Goal: Task Accomplishment & Management: Manage account settings

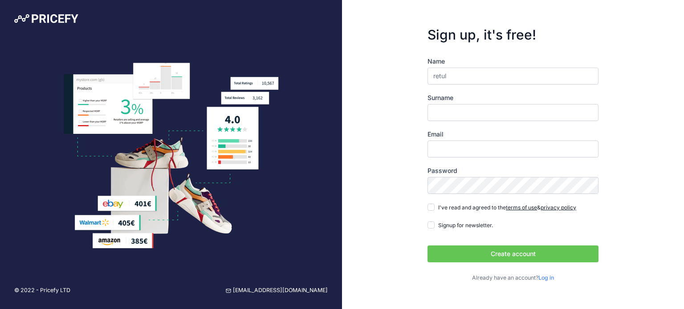
type input "retul"
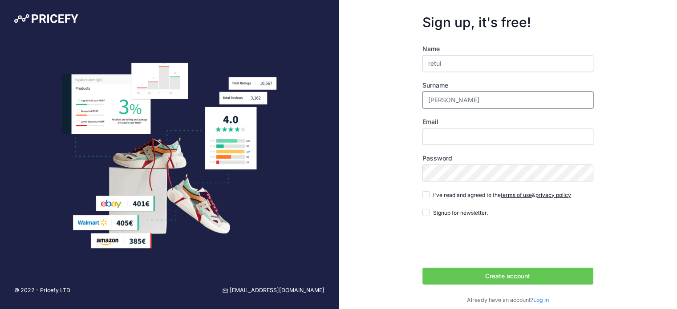
type input "[PERSON_NAME]"
type input "[EMAIL_ADDRESS][DOMAIN_NAME]"
click at [423, 191] on div "I've read and agreed to the terms of use & privacy policy" at bounding box center [497, 195] width 149 height 9
click at [426, 191] on input "I've read and agreed to the terms of use & privacy policy" at bounding box center [426, 194] width 7 height 7
checkbox input "true"
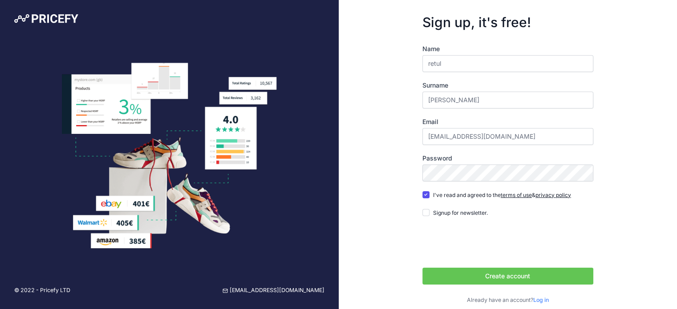
click at [484, 277] on button "Create account" at bounding box center [508, 276] width 171 height 17
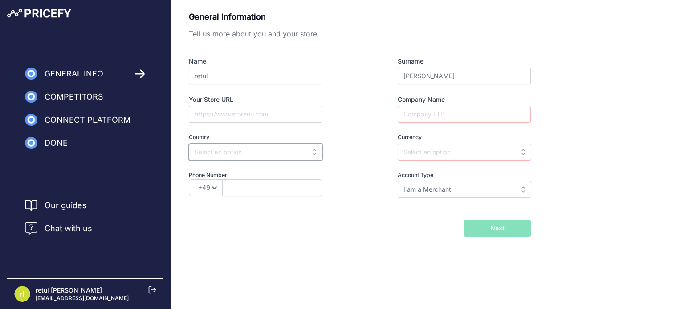
click at [315, 152] on input "text" at bounding box center [256, 152] width 134 height 17
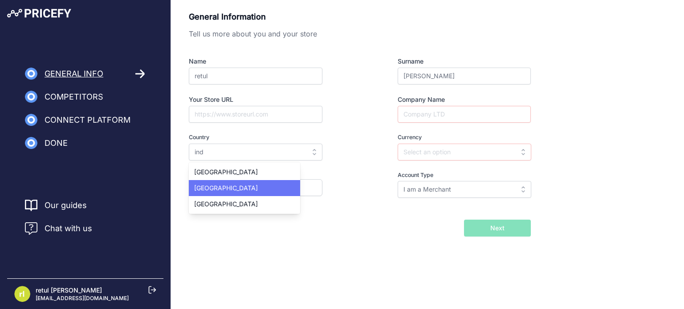
click at [207, 186] on span "India" at bounding box center [226, 188] width 64 height 8
type input "India"
type input "INR"
select select "91"
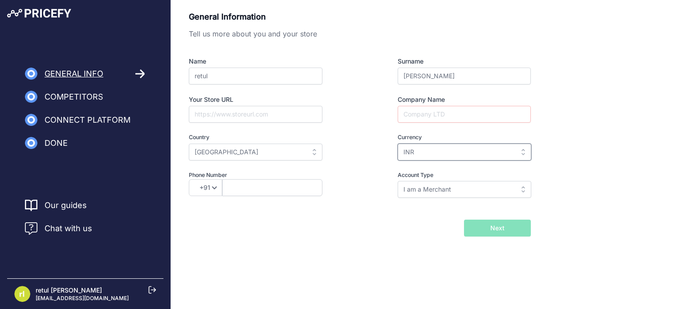
click at [442, 154] on input "INR" at bounding box center [465, 152] width 134 height 17
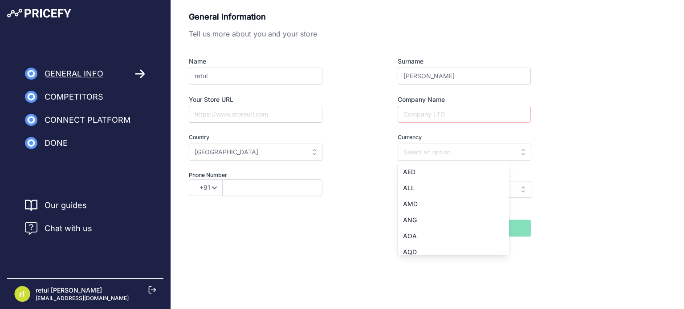
click at [360, 206] on div "General Information Tell us more about you and your store Name retul Surname la…" at bounding box center [360, 111] width 342 height 200
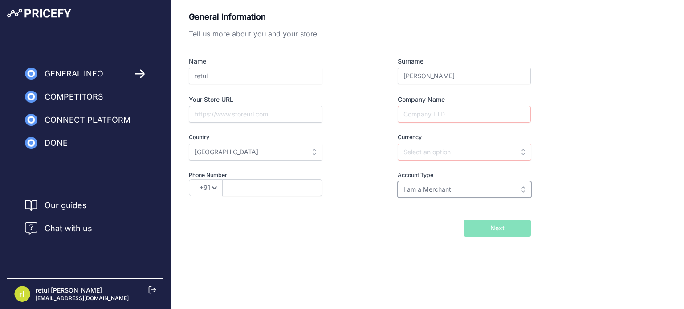
click at [450, 189] on input "I am a Merchant" at bounding box center [465, 189] width 134 height 17
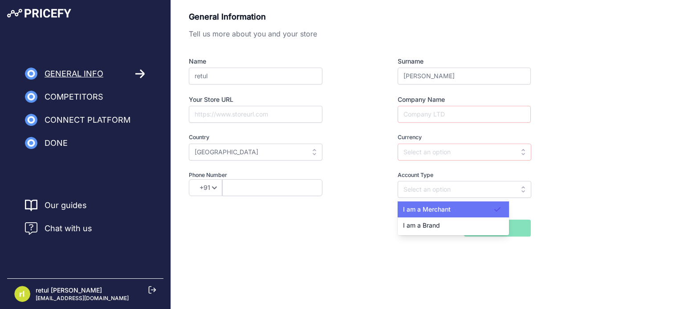
click at [447, 211] on span "I am a Merchant" at bounding box center [427, 210] width 48 height 8
type input "I am a Merchant"
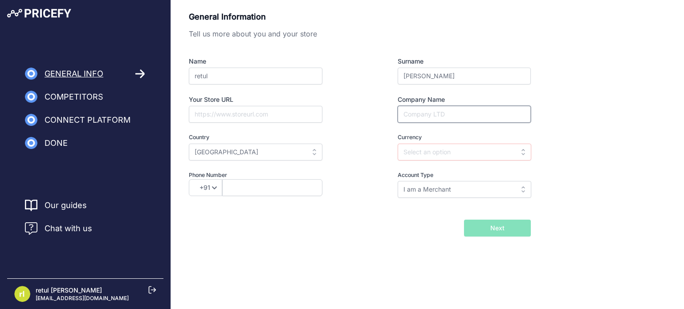
click at [432, 110] on input "Company Name" at bounding box center [464, 114] width 133 height 17
type input "Trifle store"
click at [280, 190] on input "text" at bounding box center [272, 187] width 100 height 17
type input "9537316522"
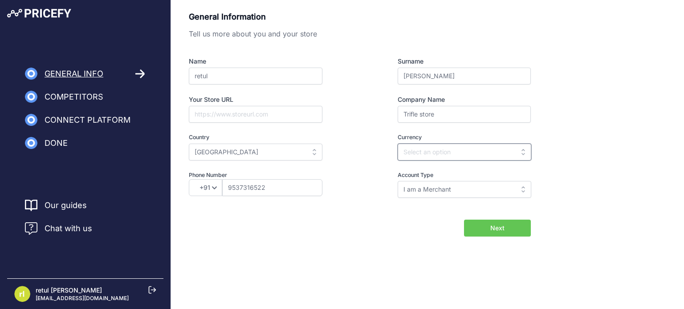
click at [469, 147] on input "text" at bounding box center [465, 152] width 134 height 17
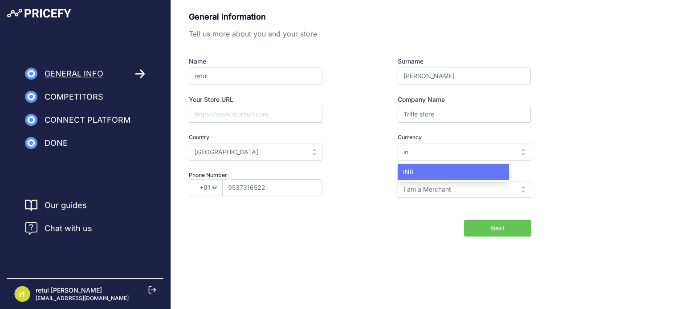
click at [462, 176] on div "INR" at bounding box center [453, 172] width 111 height 16
type input "INR"
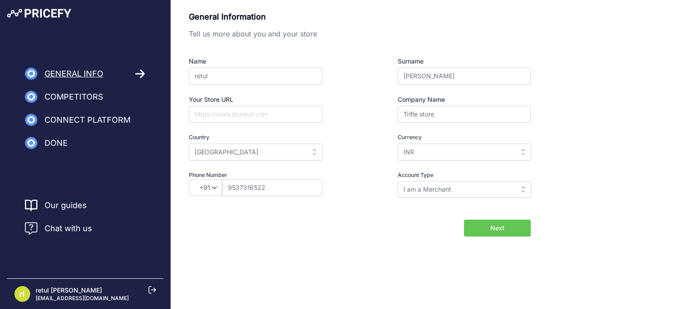
click at [492, 229] on span "Next" at bounding box center [497, 228] width 14 height 9
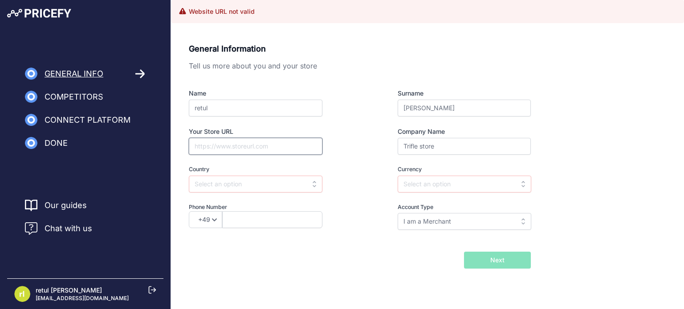
click at [252, 151] on input "Your Store URL" at bounding box center [256, 146] width 134 height 17
paste input "[URL][DOMAIN_NAME]"
type input "https://www.triflestore.com/"
click at [290, 185] on input "text" at bounding box center [256, 184] width 134 height 17
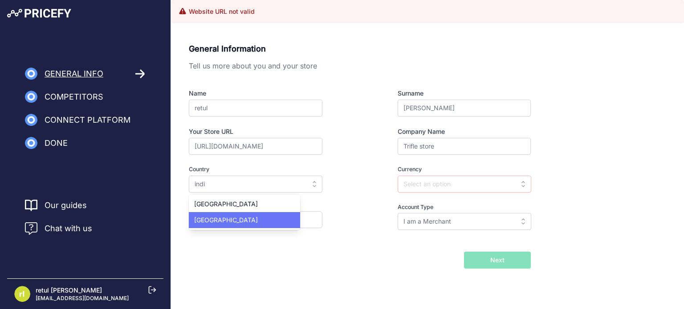
click at [234, 216] on div "[GEOGRAPHIC_DATA]" at bounding box center [244, 220] width 111 height 16
type input "[GEOGRAPHIC_DATA]"
type input "INR"
select select "91"
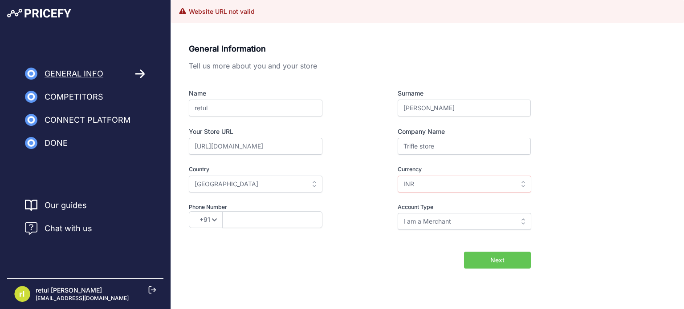
click at [505, 267] on button "Next" at bounding box center [497, 260] width 67 height 17
click at [296, 221] on input "text" at bounding box center [272, 219] width 100 height 17
type input "9537316522"
click at [481, 263] on button "Next" at bounding box center [497, 260] width 67 height 17
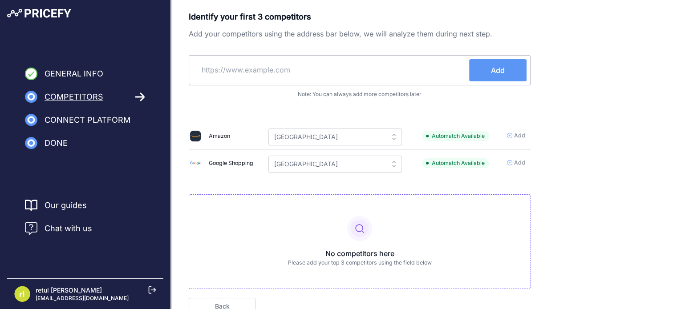
click at [329, 70] on input "text" at bounding box center [331, 69] width 276 height 21
paste input "https://www.flipkart.com/"
paste input "text"
type input "https://www.flipkart.com/"
click at [504, 62] on button "Add" at bounding box center [497, 70] width 57 height 22
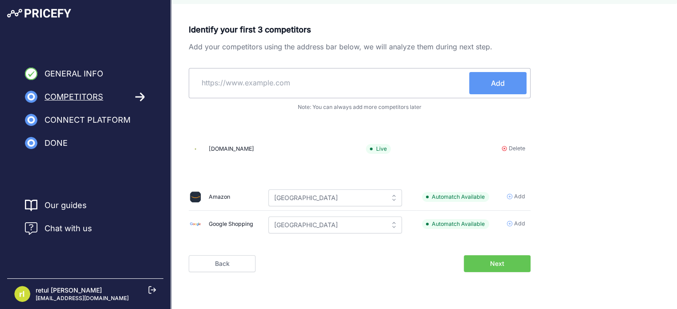
scroll to position [22, 0]
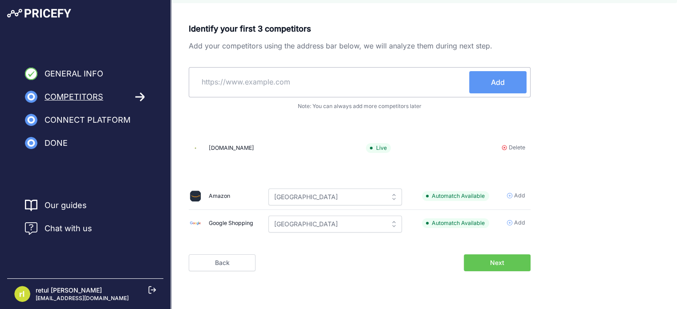
click at [484, 260] on button "Next" at bounding box center [497, 263] width 67 height 17
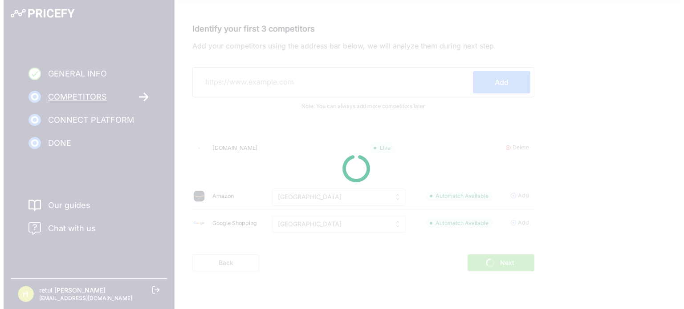
scroll to position [0, 0]
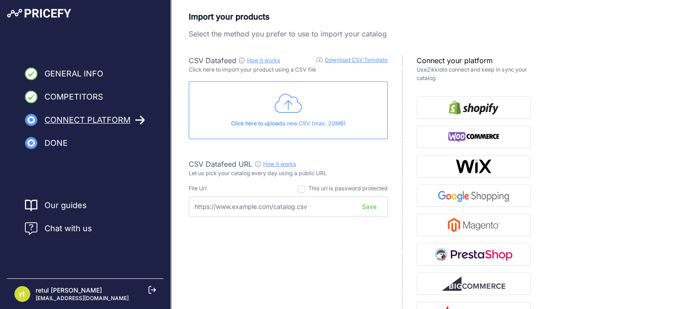
click at [367, 206] on button "Save" at bounding box center [369, 207] width 33 height 17
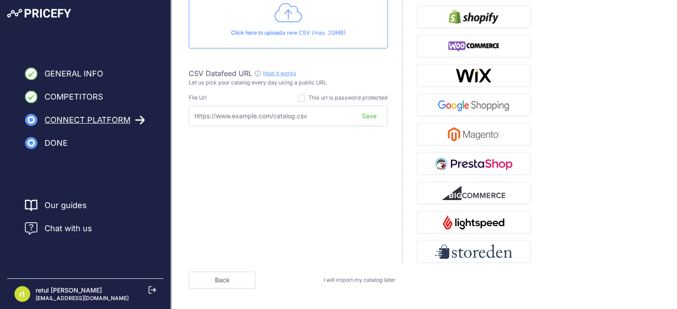
scroll to position [140, 0]
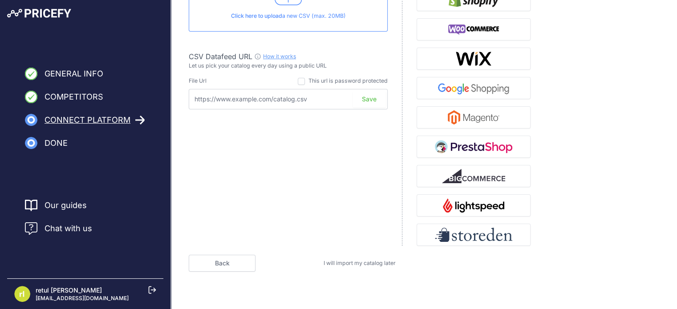
click at [340, 263] on span "I will import my catalog later" at bounding box center [360, 263] width 72 height 7
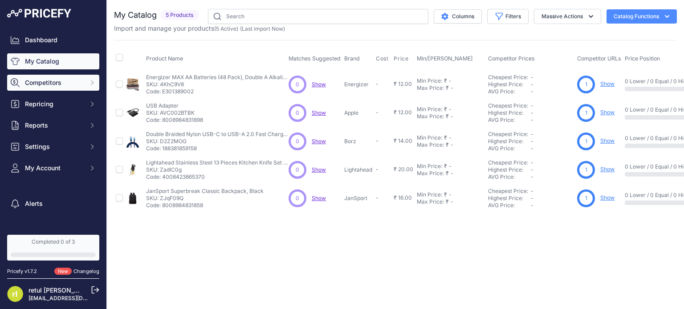
click at [66, 82] on span "Competitors" at bounding box center [54, 82] width 58 height 9
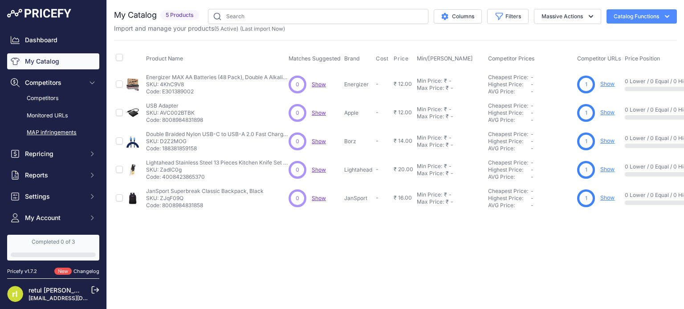
click at [68, 131] on link "MAP infringements" at bounding box center [53, 133] width 92 height 16
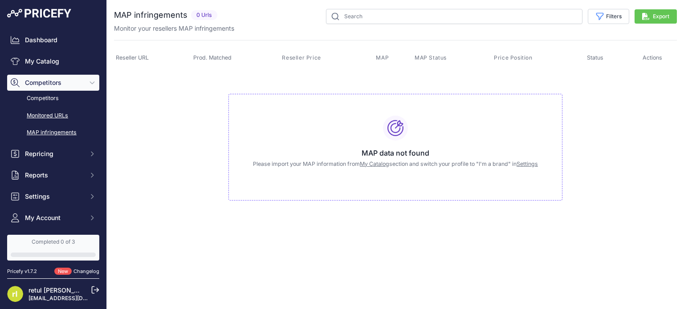
click at [62, 118] on link "Monitored URLs" at bounding box center [53, 116] width 92 height 16
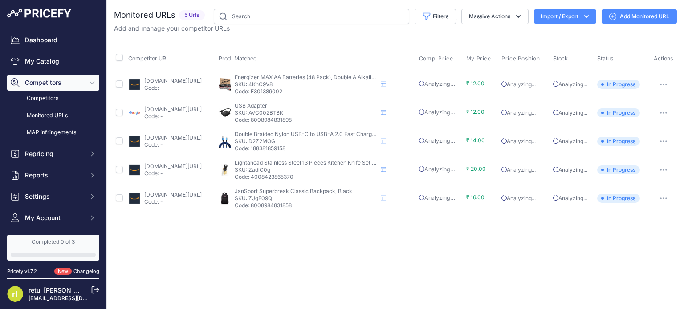
click at [668, 80] on button "button" at bounding box center [663, 84] width 18 height 12
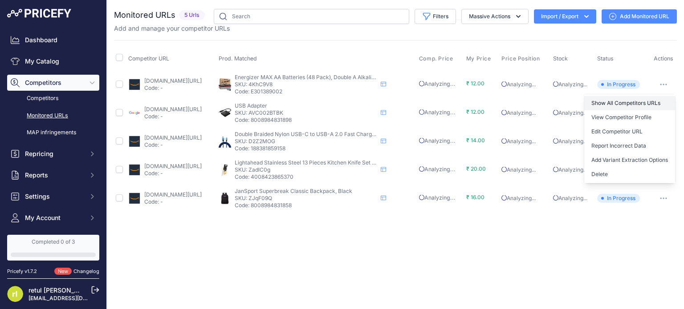
click at [626, 106] on link "Show All Competitors URLs" at bounding box center [629, 103] width 91 height 14
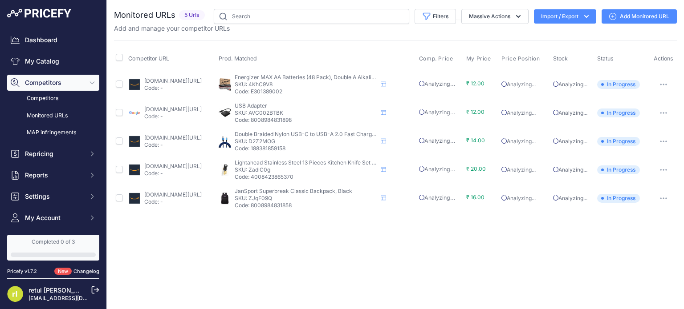
click at [257, 59] on span "Prod. Matched" at bounding box center [238, 58] width 38 height 7
drag, startPoint x: 258, startPoint y: 59, endPoint x: 281, endPoint y: 61, distance: 23.3
click at [257, 61] on span "Prod. Matched" at bounding box center [238, 58] width 38 height 7
click at [310, 51] on th "Prod. Matched" at bounding box center [317, 59] width 200 height 22
click at [661, 86] on button "button" at bounding box center [663, 84] width 18 height 12
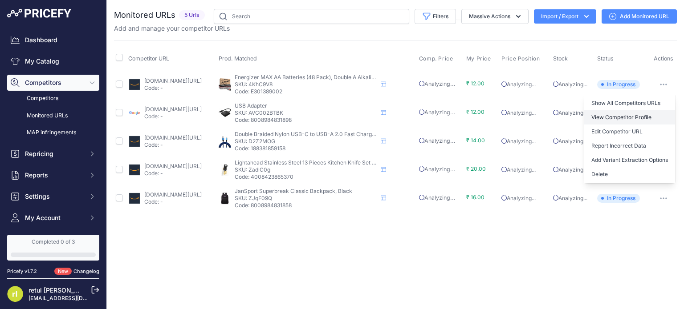
click at [605, 119] on link "View Competitor Profile" at bounding box center [629, 117] width 91 height 14
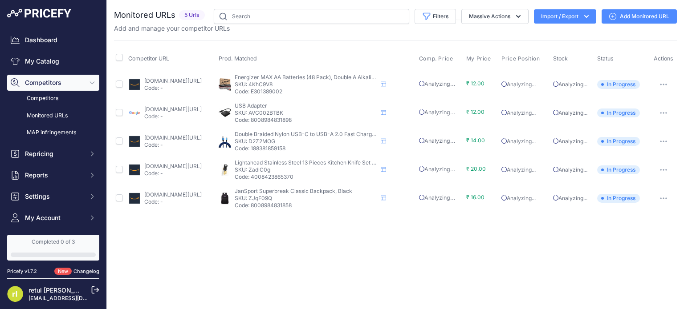
click at [664, 85] on button "button" at bounding box center [663, 84] width 18 height 12
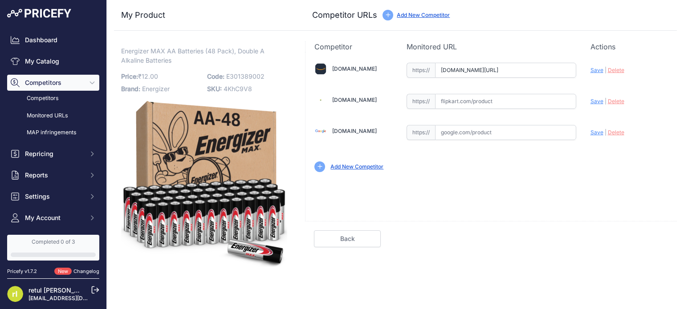
drag, startPoint x: 485, startPoint y: 103, endPoint x: 490, endPoint y: 103, distance: 4.5
click at [490, 103] on input "text" at bounding box center [505, 101] width 141 height 15
click at [508, 134] on input "text" at bounding box center [505, 132] width 141 height 15
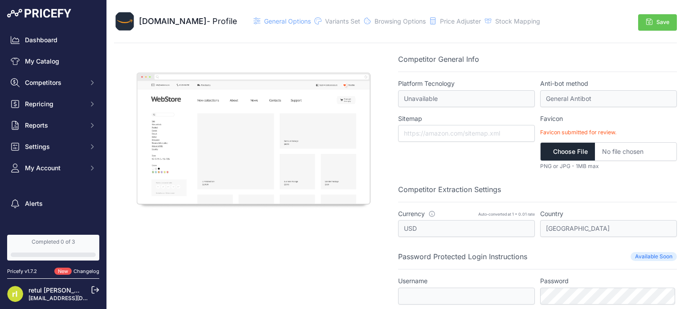
scroll to position [22, 0]
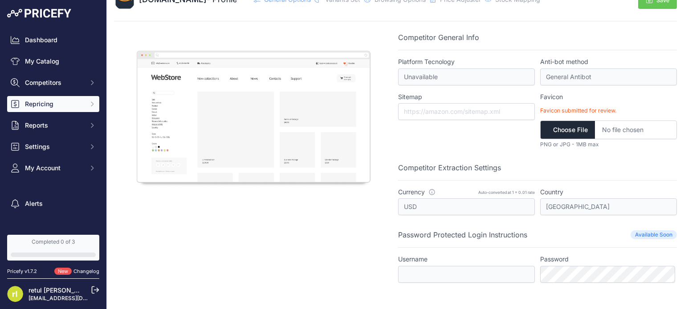
click at [52, 104] on span "Repricing" at bounding box center [54, 104] width 58 height 9
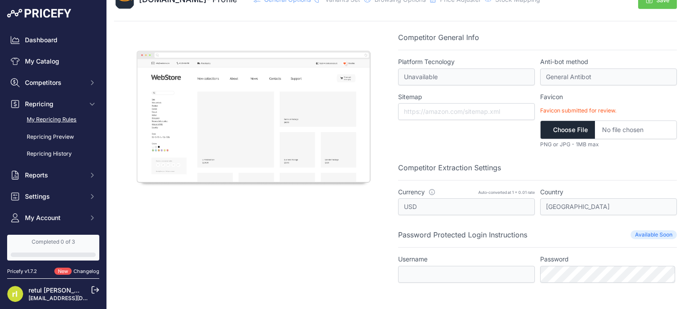
click at [62, 122] on link "My Repricing Rules" at bounding box center [53, 120] width 92 height 16
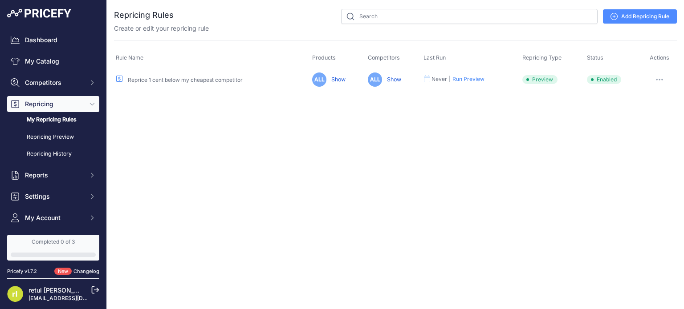
click at [468, 78] on button "Run Preview" at bounding box center [468, 79] width 32 height 7
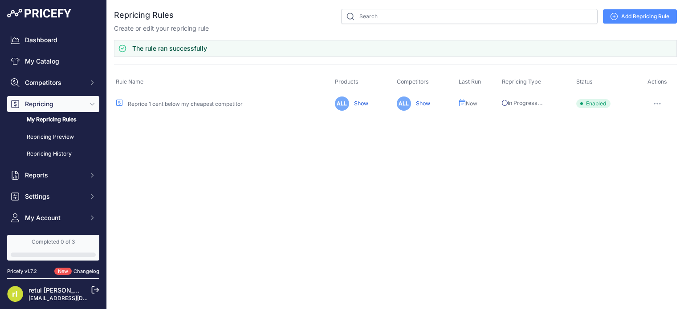
click at [364, 101] on link "Show" at bounding box center [359, 103] width 18 height 7
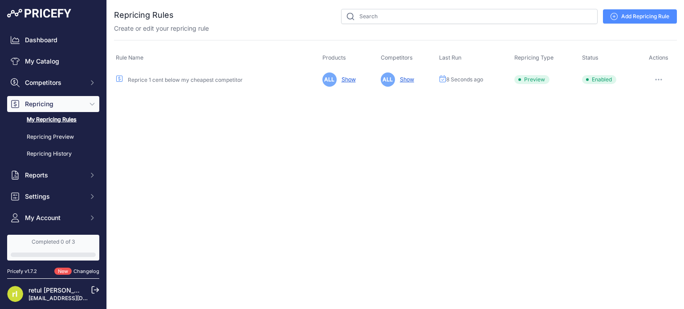
click at [406, 78] on link "Show" at bounding box center [405, 79] width 18 height 7
click at [278, 142] on div "Close You are not connected to the internet." at bounding box center [395, 154] width 577 height 309
click at [58, 83] on span "Competitors" at bounding box center [54, 82] width 58 height 9
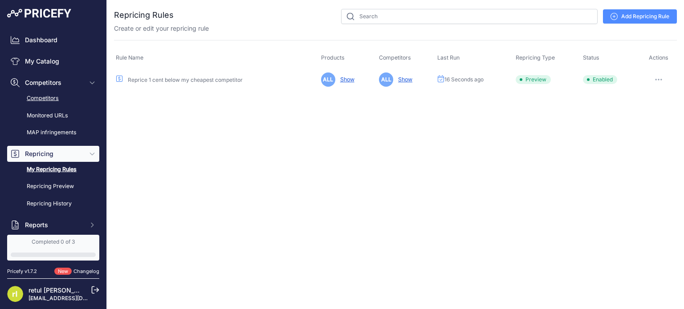
click at [58, 94] on link "Competitors" at bounding box center [53, 99] width 92 height 16
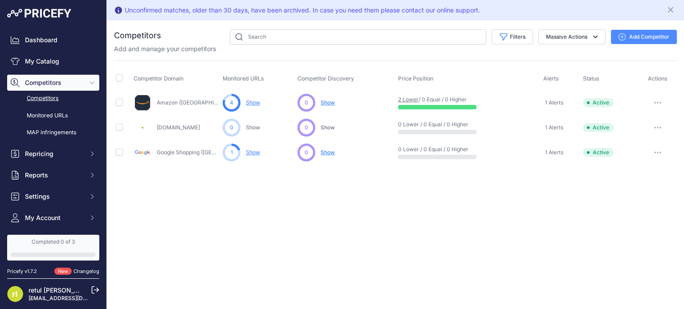
click at [254, 105] on link "Show" at bounding box center [253, 102] width 14 height 7
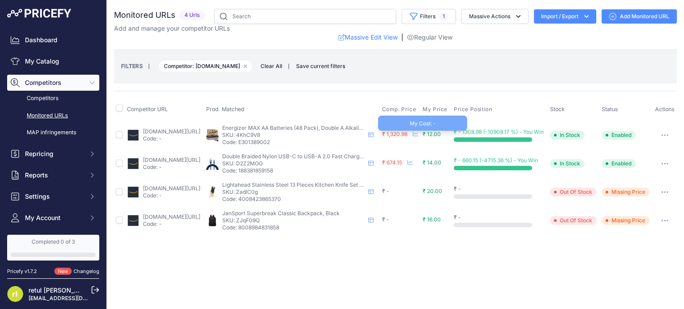
click at [441, 138] on span "₹ 12.00" at bounding box center [432, 134] width 18 height 7
click at [667, 140] on button "button" at bounding box center [665, 135] width 18 height 12
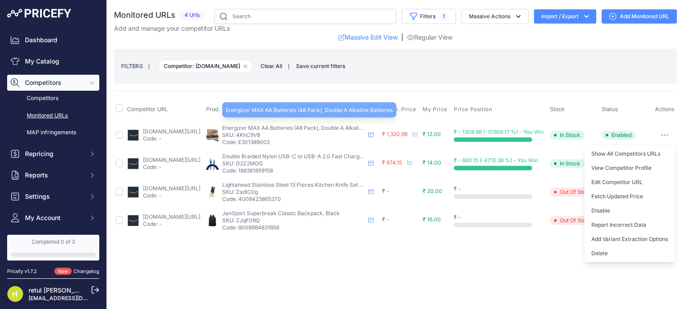
click at [273, 131] on span "Energizer MAX AA Batteries (48 Pack), Double A Alkaline Batteries" at bounding box center [305, 128] width 167 height 7
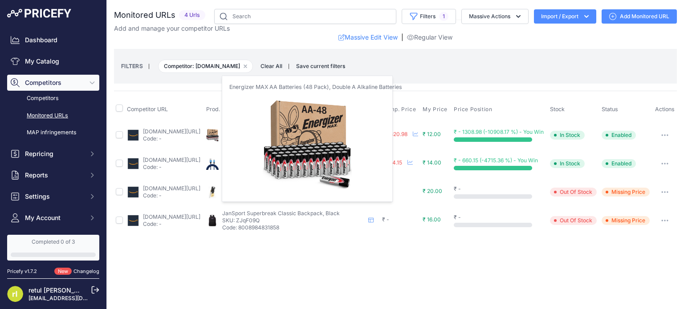
click at [219, 136] on img at bounding box center [212, 135] width 12 height 12
click at [219, 139] on img at bounding box center [212, 135] width 12 height 12
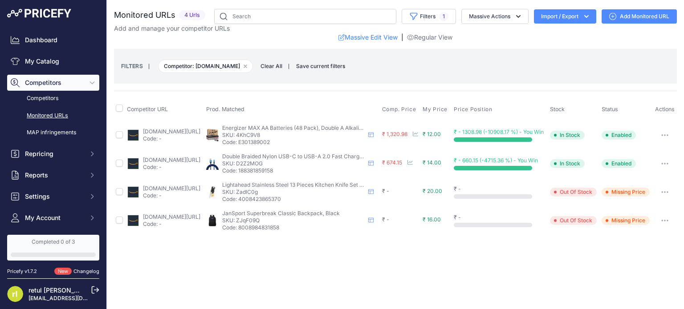
click at [283, 146] on p "Code: E301389002" at bounding box center [293, 142] width 142 height 7
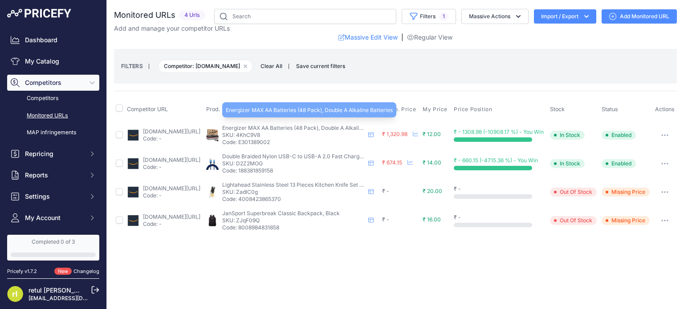
click at [290, 131] on span "Energizer MAX AA Batteries (48 Pack), Double A Alkaline Batteries" at bounding box center [305, 128] width 167 height 7
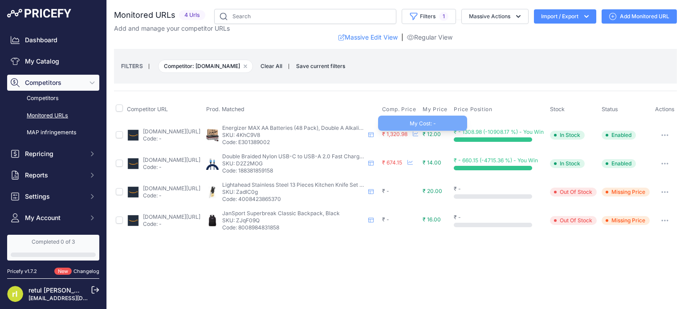
click at [439, 135] on span "₹ 12.00" at bounding box center [432, 134] width 18 height 7
click at [418, 137] on icon at bounding box center [415, 134] width 5 height 5
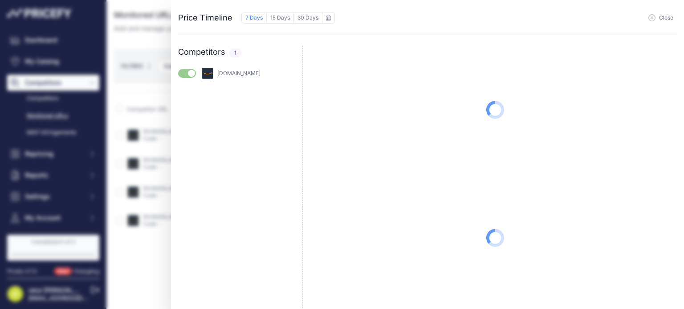
click at [662, 17] on span "Close" at bounding box center [666, 17] width 14 height 7
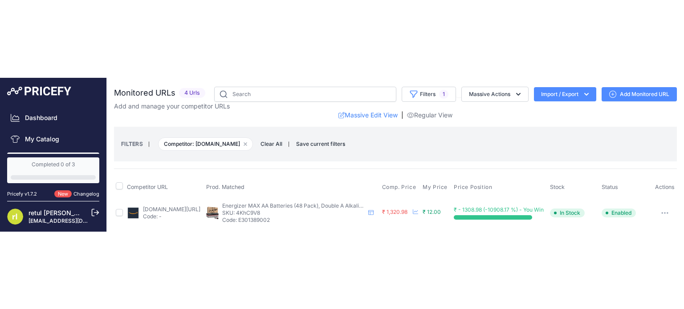
scroll to position [45, 0]
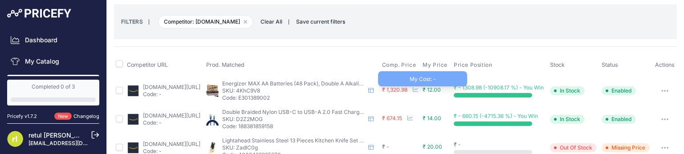
click at [433, 93] on span "₹ 12.00" at bounding box center [432, 89] width 18 height 7
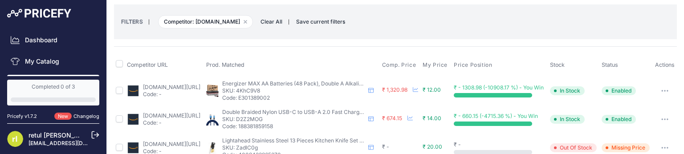
click at [472, 91] on div "₹ - 1308.98 (-10908.17 %) - You Win" at bounding box center [500, 87] width 93 height 7
click at [474, 90] on span "₹ - 1308.98 (-10908.17 %) - You Win" at bounding box center [499, 87] width 90 height 7
click at [565, 92] on span "In Stock" at bounding box center [567, 90] width 35 height 9
click at [658, 96] on button "button" at bounding box center [665, 91] width 18 height 12
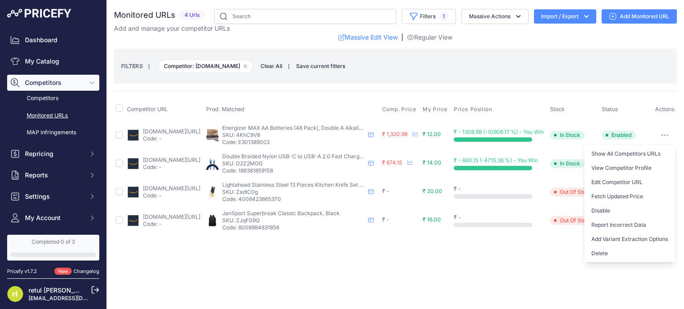
scroll to position [0, 0]
click at [629, 174] on link "View Competitor Profile" at bounding box center [629, 168] width 91 height 14
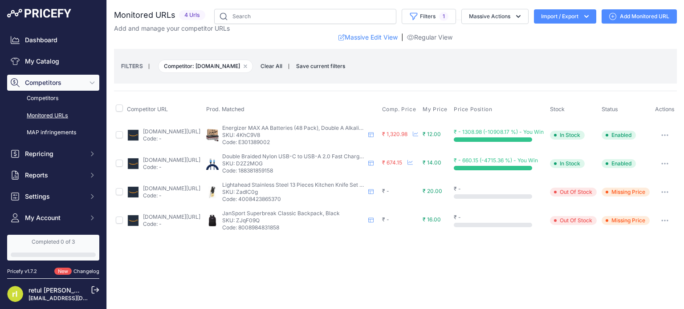
click at [664, 135] on button "button" at bounding box center [665, 135] width 18 height 12
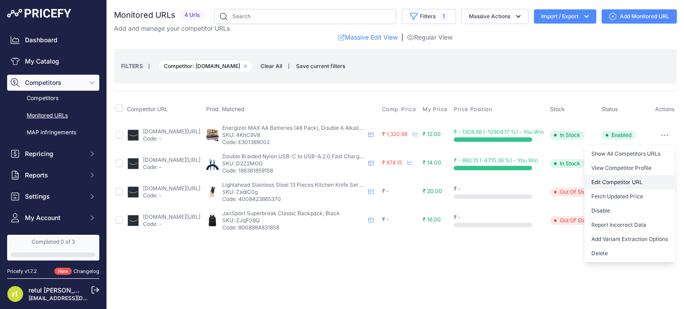
click at [625, 179] on link "Edit Competitor URL" at bounding box center [629, 182] width 91 height 14
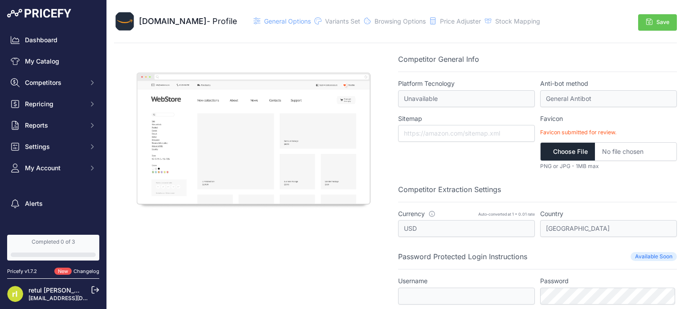
scroll to position [22, 0]
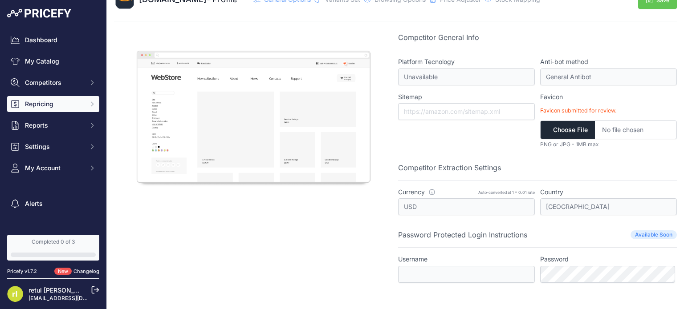
click at [64, 104] on span "Repricing" at bounding box center [54, 104] width 58 height 9
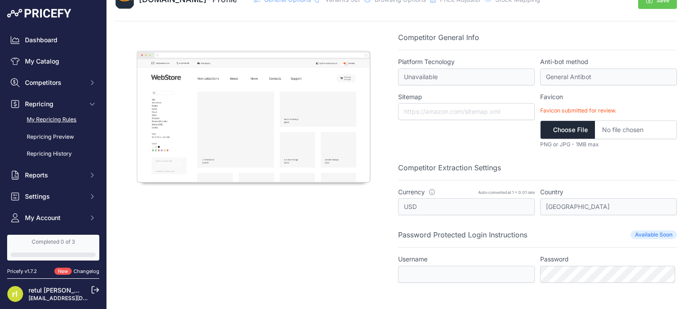
click at [63, 121] on link "My Repricing Rules" at bounding box center [53, 120] width 92 height 16
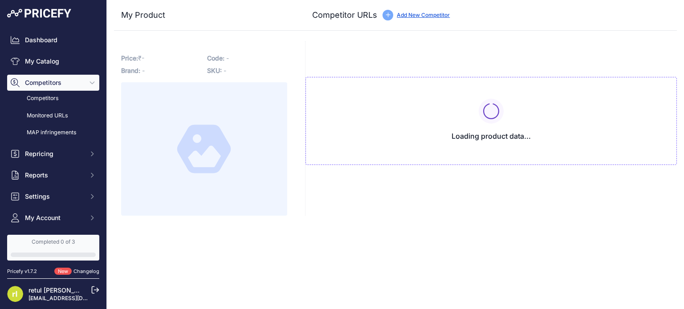
type input "www.amazon.com/AmazonBasics-Performance-Alkaline-Batteries-Count/dp/B00MNV8E0C/…"
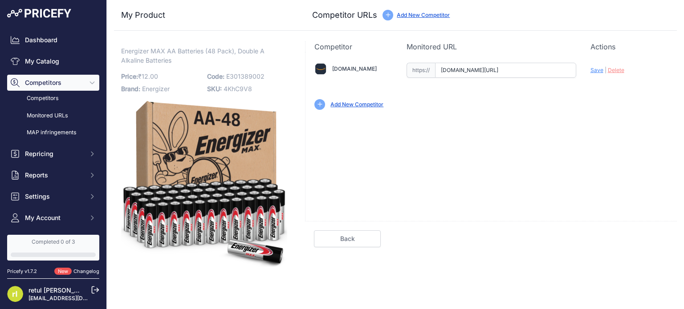
click at [144, 76] on p "Price: ₹ 12.00 / Cost: ₹ -" at bounding box center [161, 76] width 81 height 12
click at [49, 57] on link "My Catalog" at bounding box center [53, 61] width 92 height 16
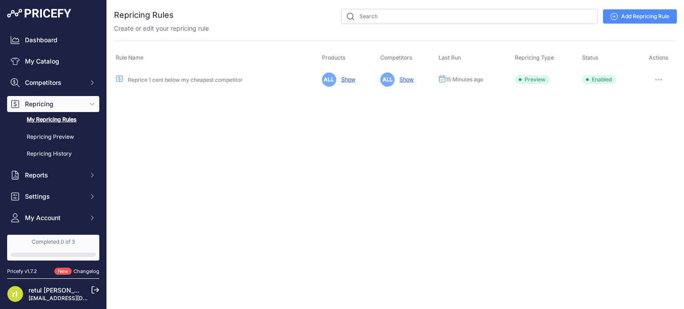
click at [347, 78] on link "Show" at bounding box center [346, 79] width 18 height 7
click at [220, 81] on link "Reprice 1 cent below my cheapest competitor" at bounding box center [185, 80] width 115 height 7
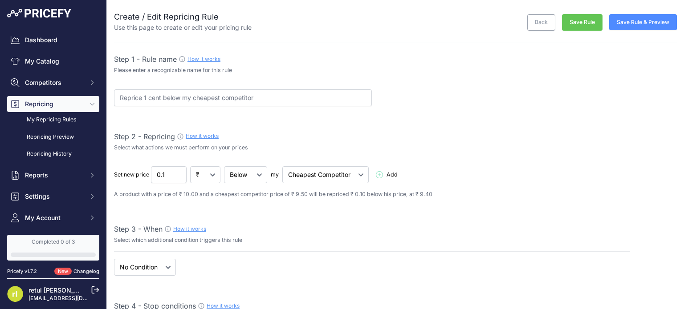
select select "7"
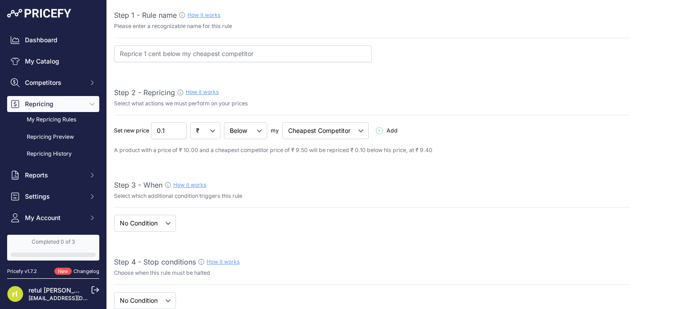
scroll to position [45, 0]
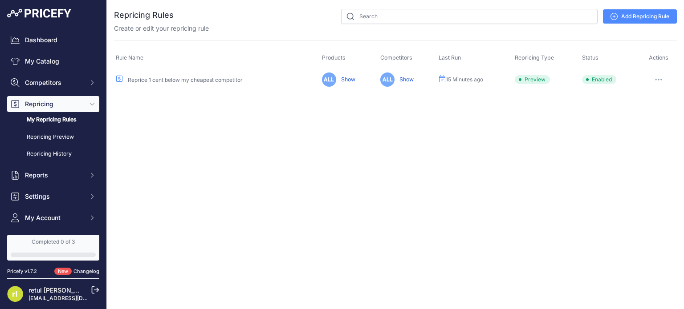
click at [662, 76] on button "button" at bounding box center [659, 79] width 18 height 12
click at [642, 96] on link "Edit" at bounding box center [646, 98] width 57 height 14
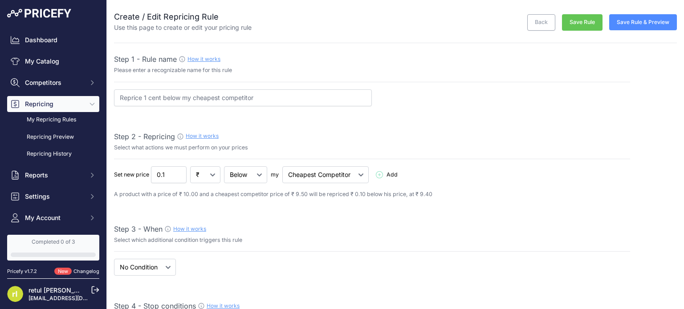
select select "7"
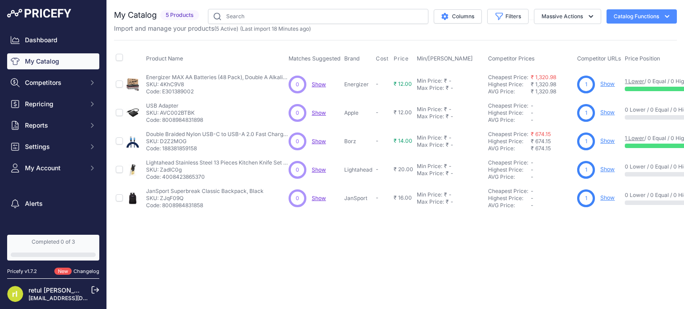
scroll to position [0, 119]
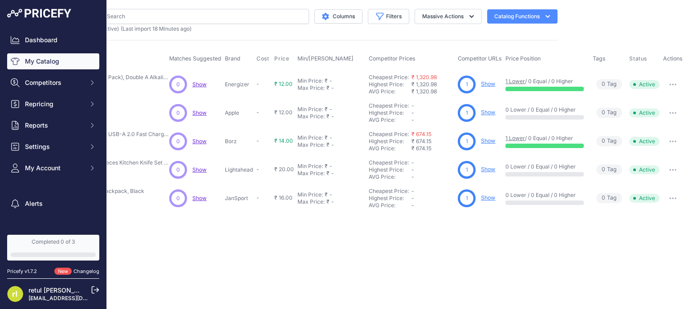
click at [669, 82] on button "button" at bounding box center [673, 84] width 18 height 12
click at [286, 85] on span "₹ 12.00" at bounding box center [283, 84] width 18 height 7
click at [197, 85] on span "Show" at bounding box center [199, 84] width 14 height 7
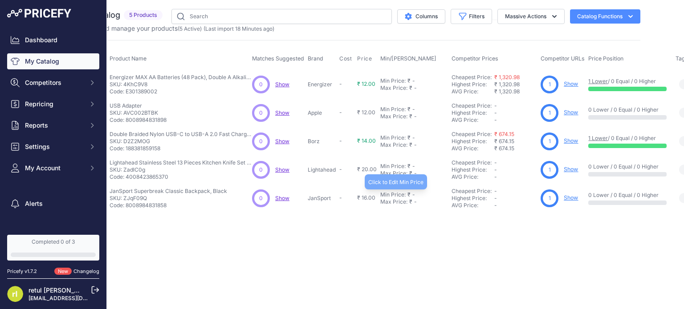
scroll to position [0, 0]
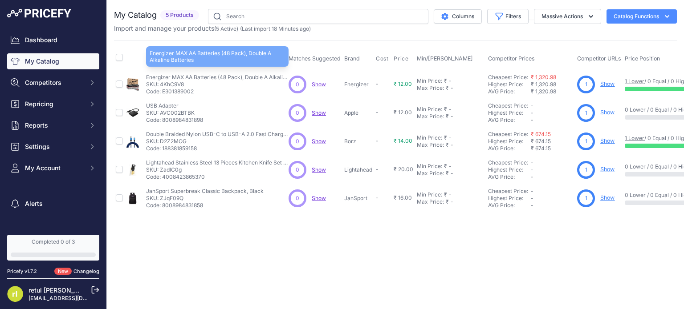
click at [161, 78] on p "Energizer MAX AA Batteries (48 Pack), Double A Alkaline Batteries" at bounding box center [217, 77] width 142 height 7
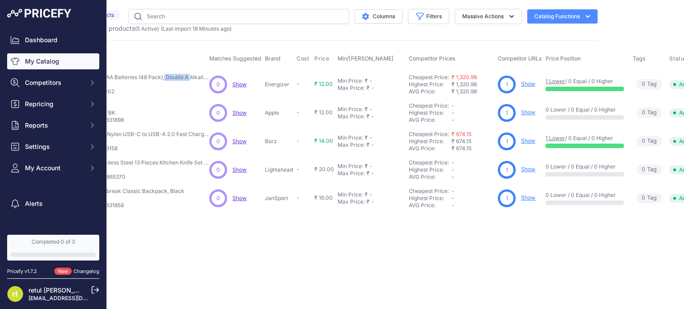
scroll to position [0, 119]
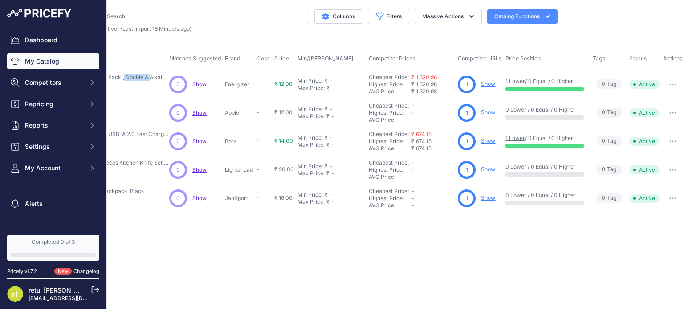
click at [674, 84] on icon "button" at bounding box center [672, 85] width 7 height 2
click at [521, 78] on link "1 Lower" at bounding box center [515, 81] width 20 height 7
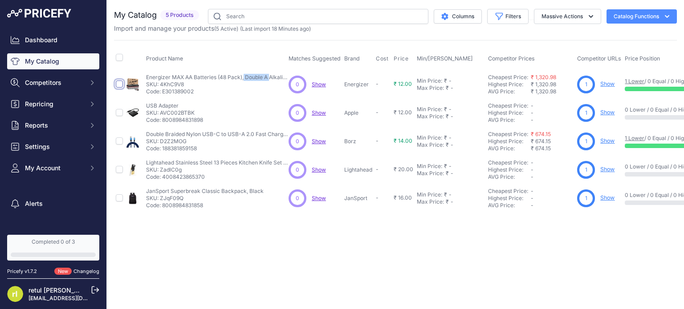
click at [121, 83] on input "checkbox" at bounding box center [119, 84] width 7 height 7
checkbox input "true"
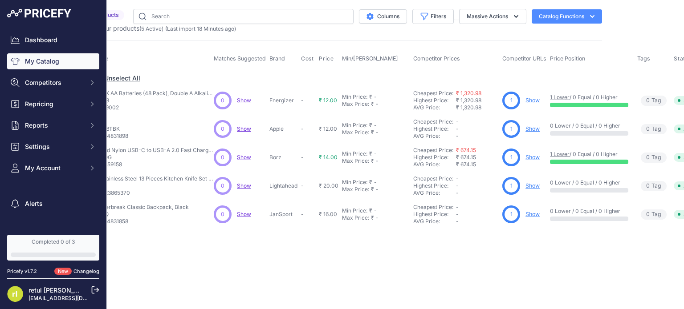
scroll to position [0, 119]
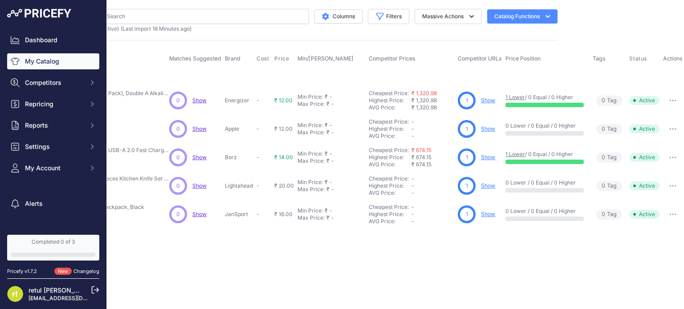
click at [673, 100] on icon "button" at bounding box center [673, 100] width 1 height 1
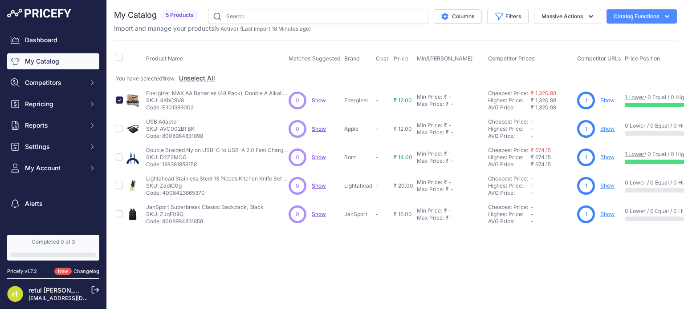
click at [183, 16] on span "5 Products" at bounding box center [179, 15] width 39 height 10
click at [458, 15] on button "Columns" at bounding box center [458, 16] width 48 height 14
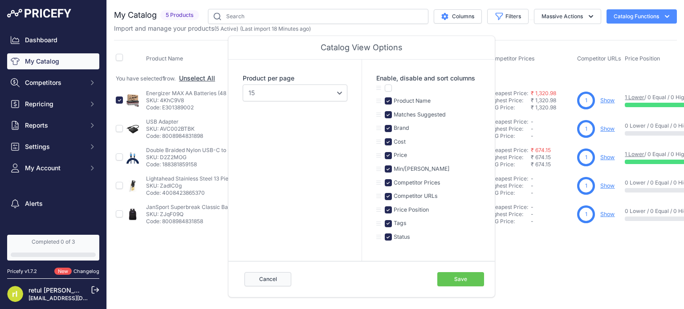
click at [276, 282] on button "Cancel" at bounding box center [267, 279] width 47 height 14
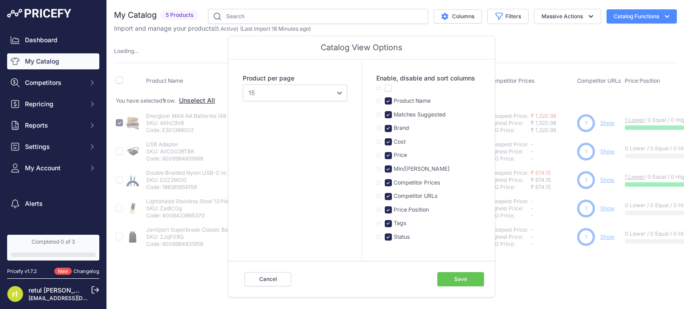
click at [535, 42] on div "My Catalog 5 Products" at bounding box center [395, 130] width 563 height 243
click at [387, 49] on div "Catalog View Options" at bounding box center [361, 48] width 266 height 24
drag, startPoint x: 387, startPoint y: 49, endPoint x: 294, endPoint y: 41, distance: 93.4
click at [385, 48] on div "Catalog View Options" at bounding box center [361, 48] width 266 height 24
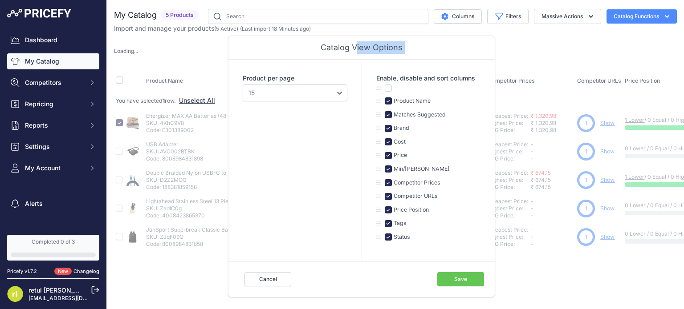
click at [216, 63] on div "Product Name Matches Suggested Brand Cost" at bounding box center [395, 157] width 563 height 189
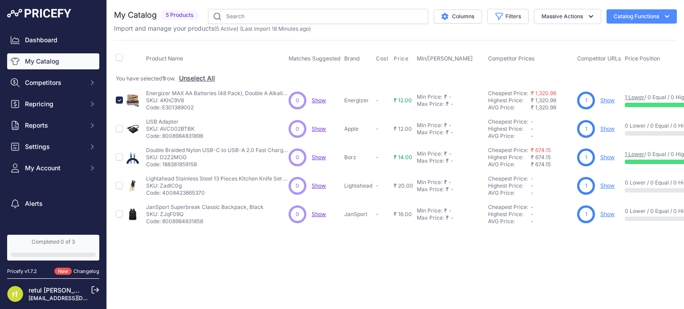
click at [216, 43] on div "Product Name Matches Suggested Brand Cost" at bounding box center [395, 134] width 563 height 189
click at [568, 20] on button "Massive Actions" at bounding box center [567, 16] width 67 height 15
click at [666, 12] on icon "button" at bounding box center [666, 16] width 9 height 9
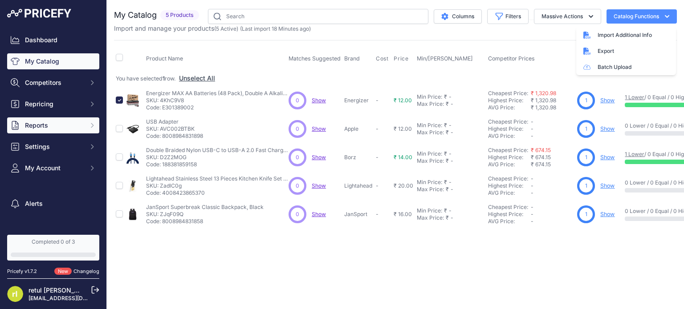
click at [50, 121] on span "Reports" at bounding box center [54, 125] width 58 height 9
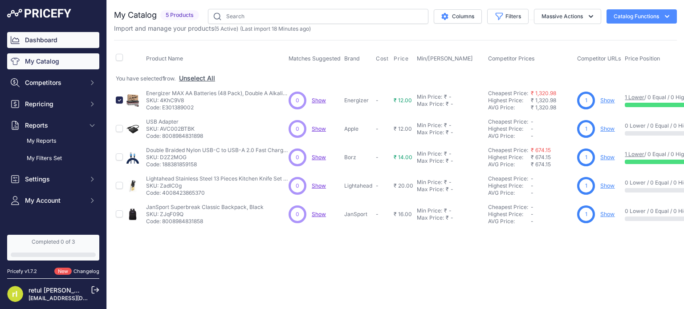
click at [45, 43] on link "Dashboard" at bounding box center [53, 40] width 92 height 16
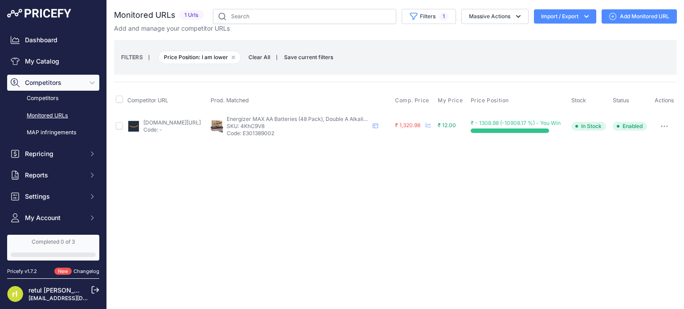
click at [276, 127] on p "SKU: 4KhC9V8" at bounding box center [298, 126] width 142 height 7
click at [150, 136] on td "[DOMAIN_NAME][URL] Code: -" at bounding box center [167, 126] width 83 height 29
click at [152, 131] on p "Code: -" at bounding box center [171, 129] width 57 height 7
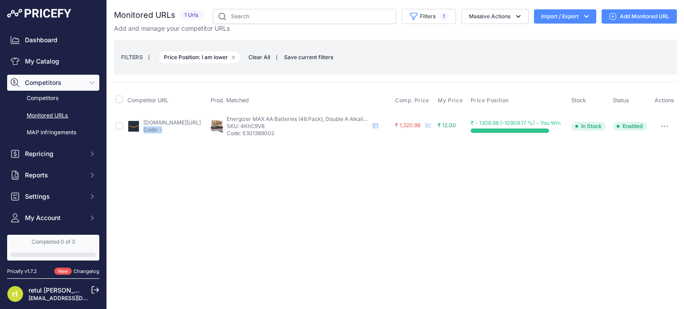
click at [152, 131] on p "Code: -" at bounding box center [171, 129] width 57 height 7
click at [152, 128] on p "Code: -" at bounding box center [171, 129] width 57 height 7
click at [156, 122] on link "amazon.com/amazonbasics-performance-alkaline-batteries-count/dp/b00mnv8e0c/?pri…" at bounding box center [171, 122] width 57 height 7
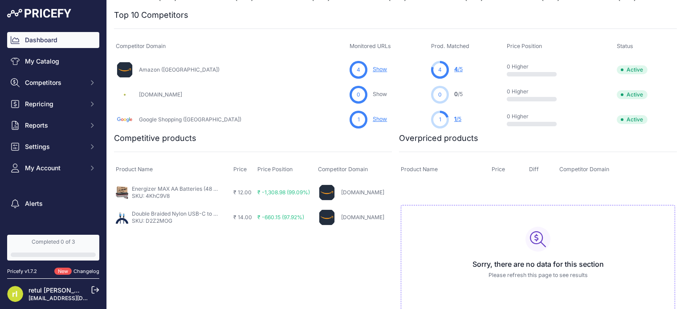
scroll to position [306, 0]
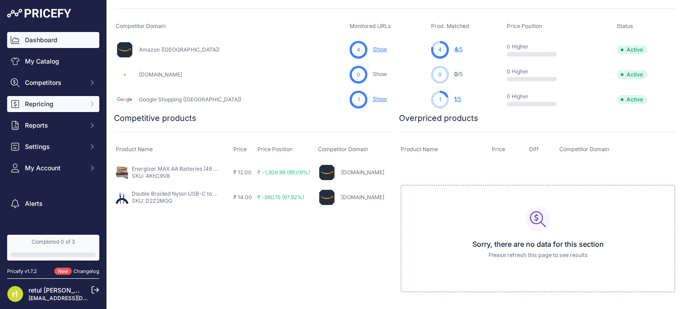
click at [59, 103] on span "Repricing" at bounding box center [54, 104] width 58 height 9
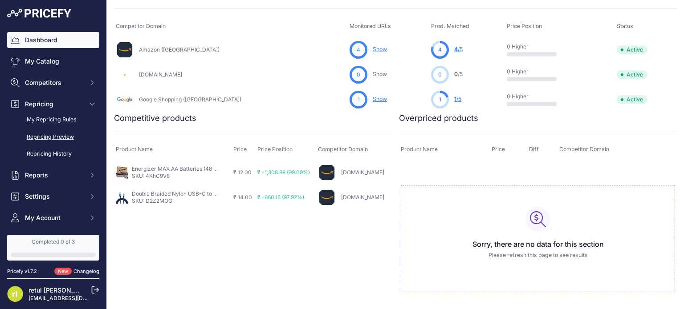
click at [57, 138] on link "Repricing Preview" at bounding box center [53, 138] width 92 height 16
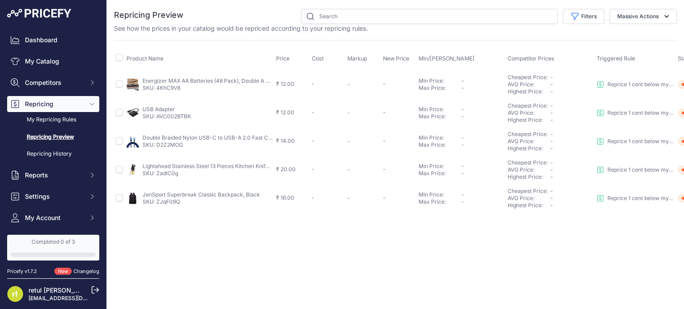
click at [284, 83] on span "₹ 12.00" at bounding box center [285, 84] width 18 height 7
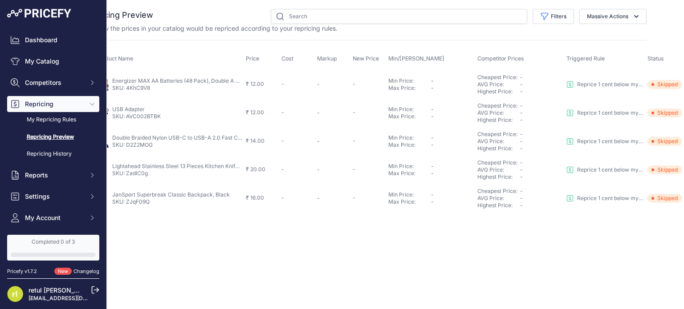
scroll to position [0, 30]
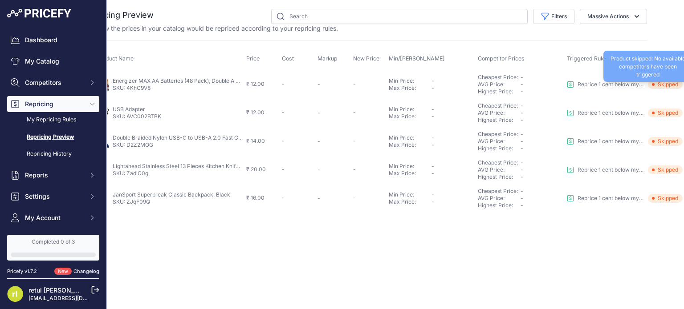
click at [662, 83] on span "Skipped" at bounding box center [665, 84] width 35 height 9
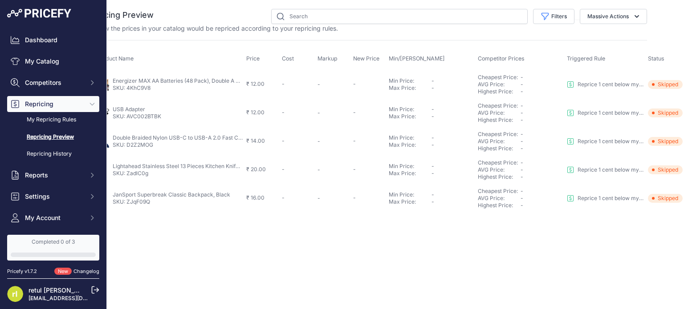
scroll to position [0, 0]
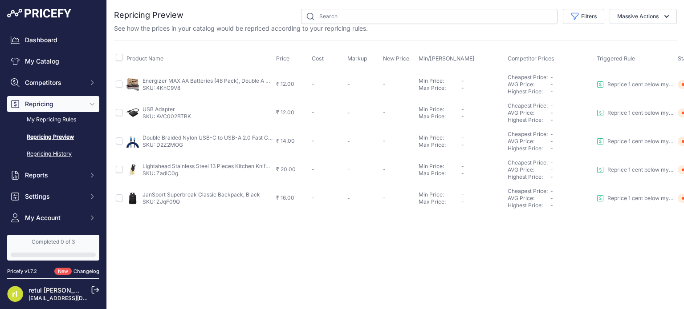
click at [46, 154] on link "Repricing History" at bounding box center [53, 154] width 92 height 16
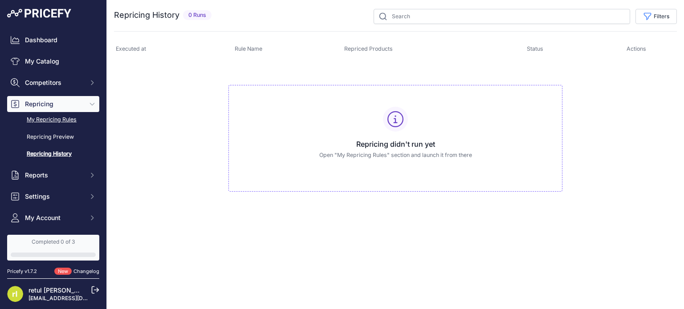
click at [56, 121] on link "My Repricing Rules" at bounding box center [53, 120] width 92 height 16
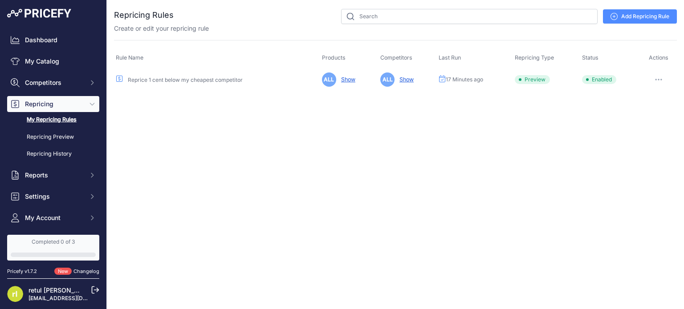
click at [654, 12] on link "Add Repricing Rule" at bounding box center [640, 16] width 74 height 14
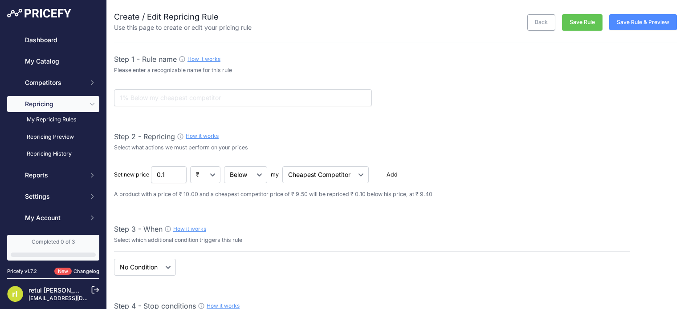
select select "7"
click at [248, 174] on select "Below Above Equal" at bounding box center [245, 175] width 43 height 17
click at [338, 172] on select "Cheapest Competitor Highest Competitor" at bounding box center [325, 175] width 86 height 17
click at [442, 173] on div "Set new price 0.1 ₹ % Below Add" at bounding box center [372, 175] width 516 height 17
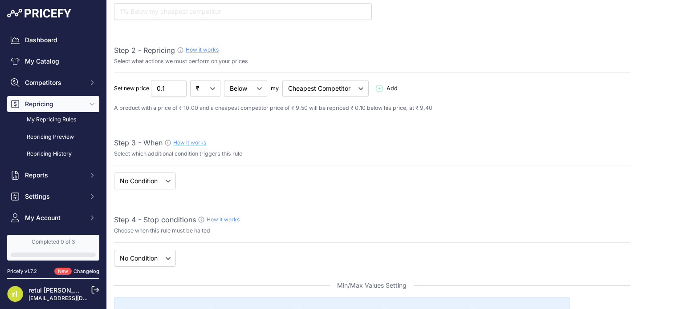
scroll to position [89, 0]
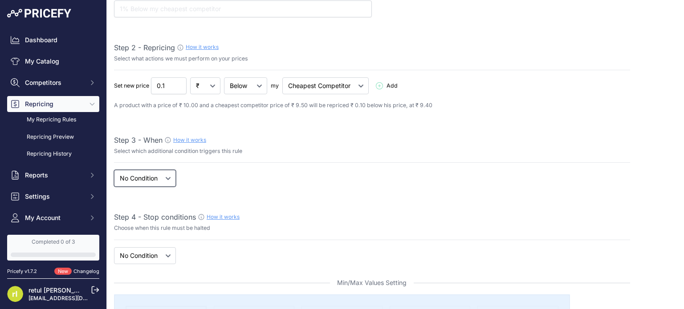
click at [165, 180] on select "When No Condition" at bounding box center [145, 178] width 62 height 17
select select "when"
click at [114, 170] on select "When No Condition" at bounding box center [145, 178] width 62 height 17
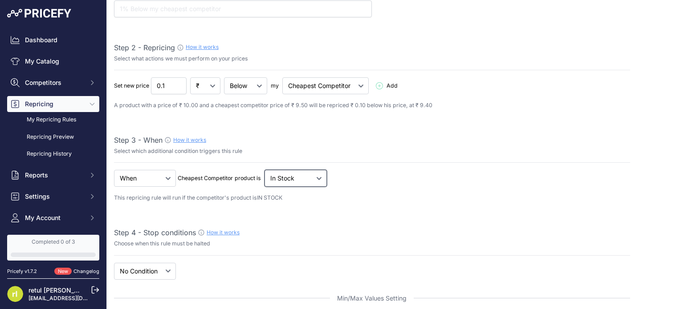
click at [285, 177] on select "Out Of Stock In Stock" at bounding box center [295, 178] width 62 height 17
click at [265, 170] on select "Out Of Stock In Stock" at bounding box center [295, 178] width 62 height 17
click at [164, 267] on select "New Price No Condition" at bounding box center [145, 271] width 62 height 17
select select "price"
click at [114, 263] on select "New Price No Condition" at bounding box center [145, 271] width 62 height 17
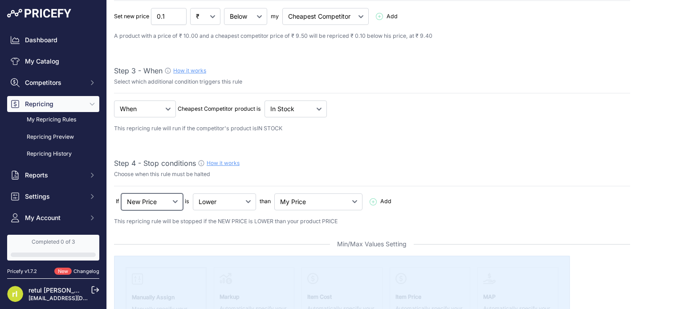
scroll to position [178, 0]
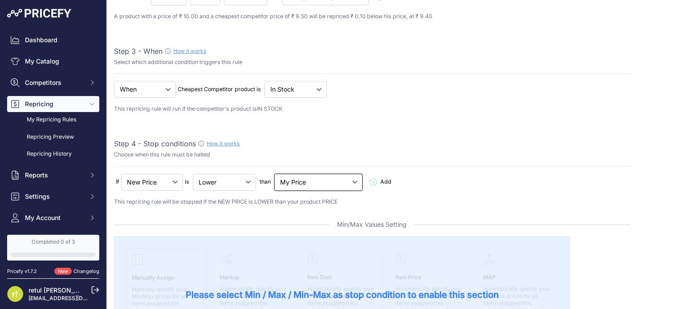
click at [309, 180] on select "My Price Min Price Max Price Min/Max Price My Cost" at bounding box center [318, 182] width 88 height 17
click at [324, 154] on p "Choose when this rule must be halted" at bounding box center [372, 155] width 516 height 8
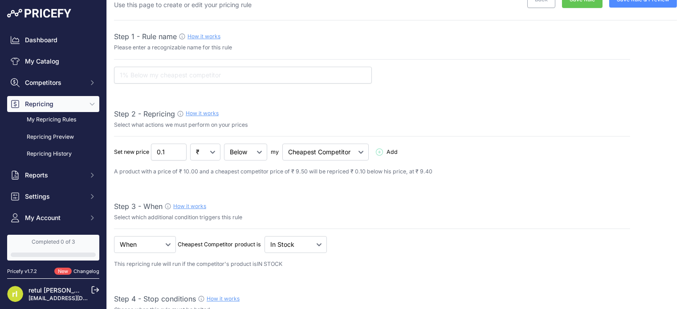
scroll to position [0, 0]
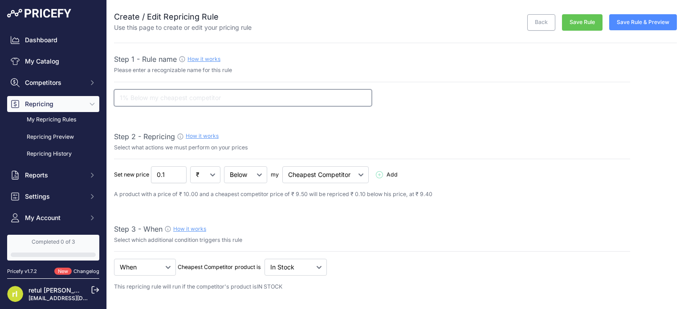
click at [182, 100] on input "text" at bounding box center [243, 97] width 258 height 17
click at [272, 172] on p "my" at bounding box center [275, 175] width 8 height 8
click at [335, 195] on p "A product with a price of ₹ 10.00 and a cheapest competitor price of ₹ 9.50 wil…" at bounding box center [372, 195] width 516 height 8
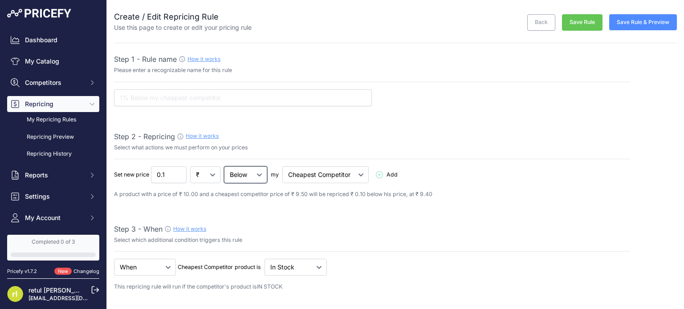
click at [251, 179] on select "Below Above Equal" at bounding box center [245, 175] width 43 height 17
click at [352, 178] on select "Cheapest Competitor Highest Competitor" at bounding box center [325, 175] width 86 height 17
click at [404, 184] on div "Set new price 0.1 ₹ % Add 1 Delete" at bounding box center [372, 183] width 516 height 33
click at [394, 174] on span "Add" at bounding box center [391, 175] width 11 height 8
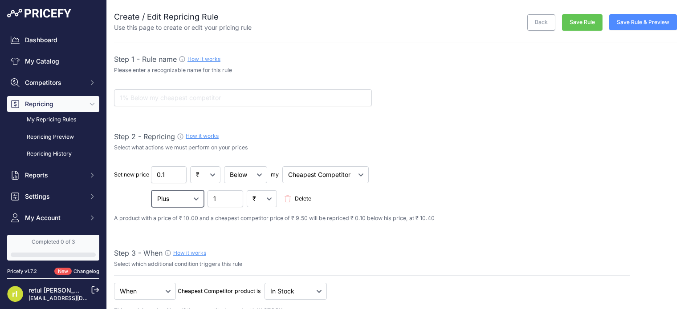
click at [180, 201] on select "Plus Minus Multiplied Divided" at bounding box center [177, 199] width 53 height 17
click at [151, 191] on select "Plus Minus Multiplied Divided" at bounding box center [177, 199] width 53 height 17
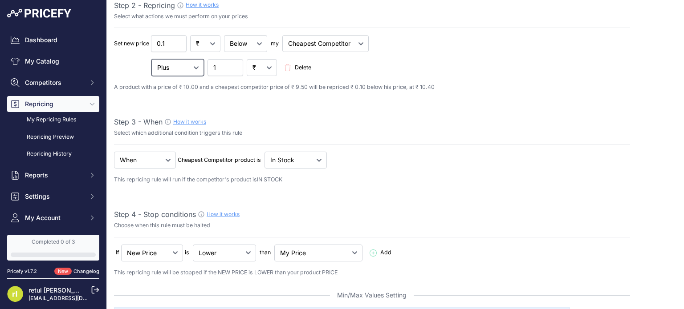
scroll to position [134, 0]
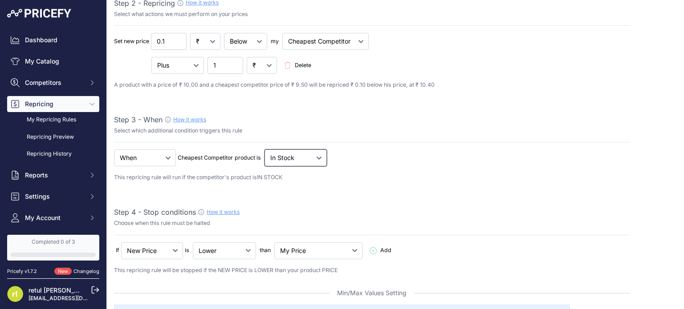
drag, startPoint x: 296, startPoint y: 154, endPoint x: 298, endPoint y: 164, distance: 10.9
click at [296, 154] on select "Out Of Stock In Stock" at bounding box center [295, 158] width 62 height 17
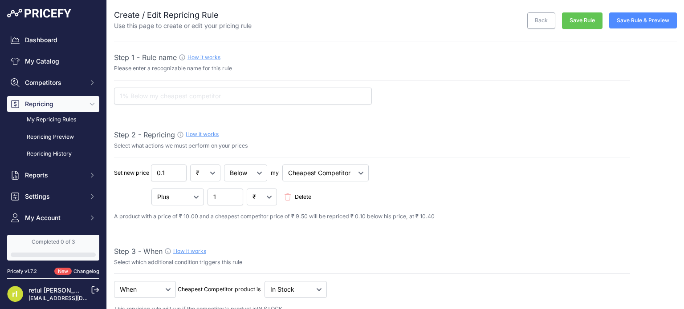
scroll to position [0, 0]
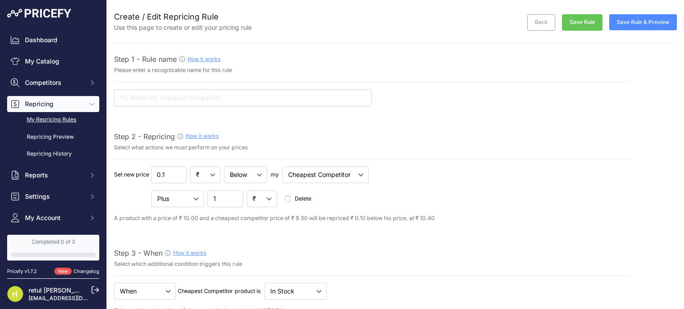
click at [58, 123] on link "My Repricing Rules" at bounding box center [53, 120] width 92 height 16
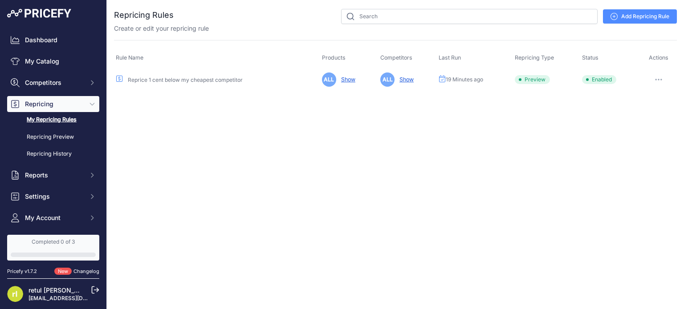
click at [191, 80] on link "Reprice 1 cent below my cheapest competitor" at bounding box center [185, 80] width 115 height 7
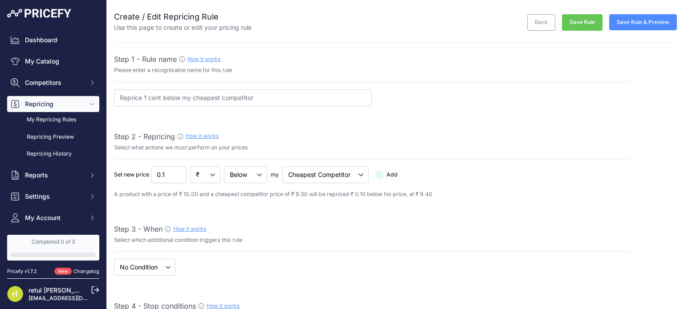
select select "7"
click at [43, 81] on span "Competitors" at bounding box center [54, 82] width 58 height 9
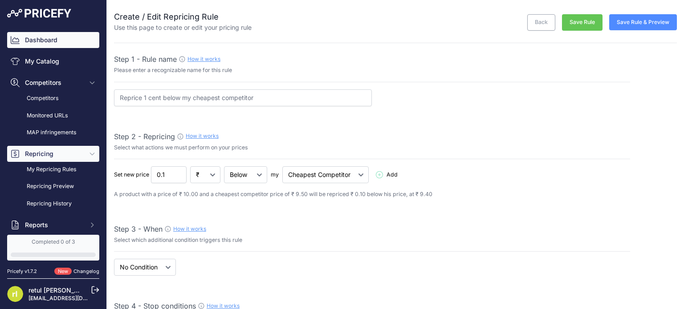
click at [44, 42] on link "Dashboard" at bounding box center [53, 40] width 92 height 16
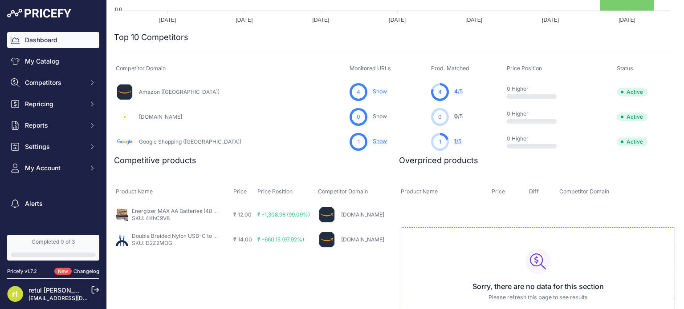
scroll to position [267, 0]
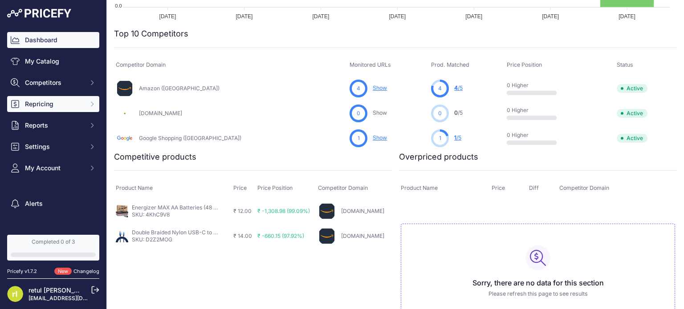
click at [54, 106] on span "Repricing" at bounding box center [54, 104] width 58 height 9
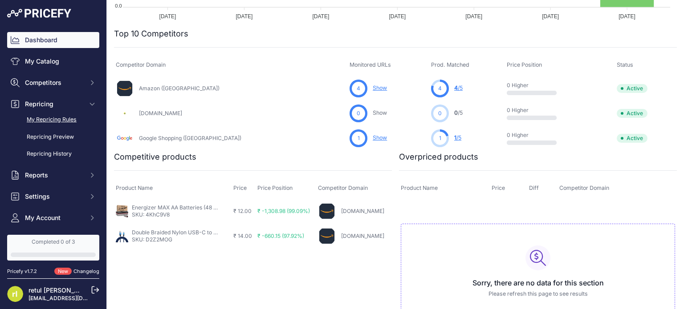
click at [52, 122] on link "My Repricing Rules" at bounding box center [53, 120] width 92 height 16
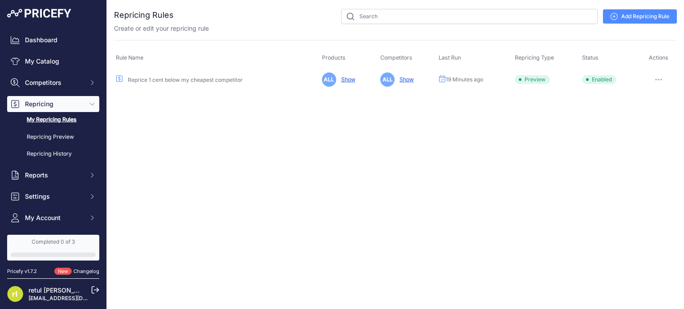
click at [344, 77] on link "Show" at bounding box center [346, 79] width 18 height 7
click at [406, 79] on link "Show" at bounding box center [405, 79] width 18 height 7
click at [463, 76] on span "20 Minutes ago" at bounding box center [463, 79] width 39 height 7
click at [666, 76] on button "button" at bounding box center [659, 79] width 18 height 12
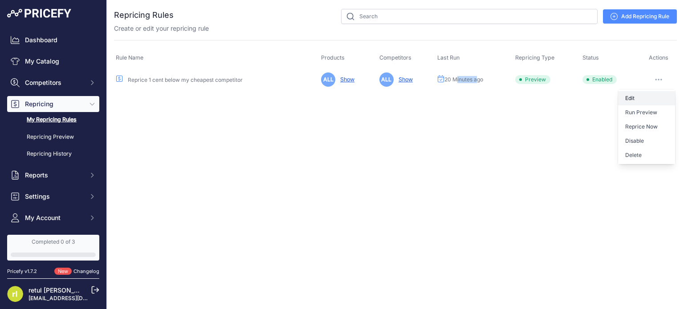
click at [644, 101] on link "Edit" at bounding box center [646, 98] width 57 height 14
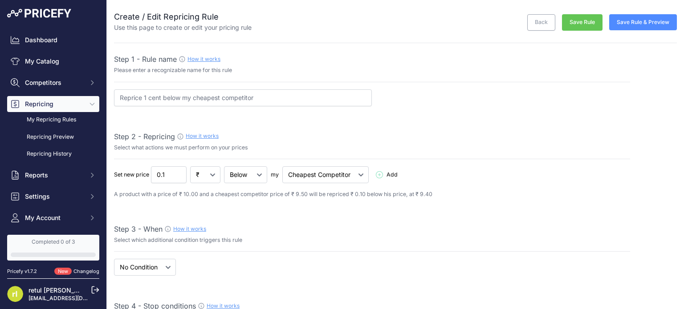
select select "7"
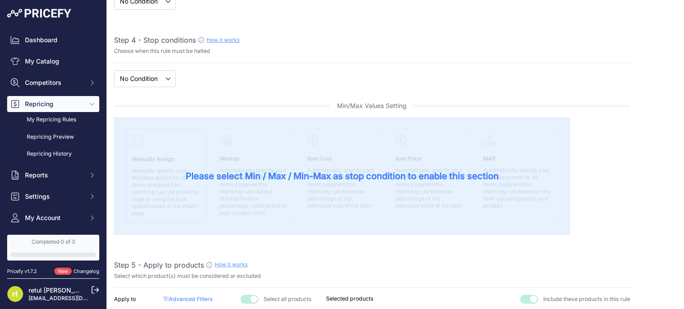
scroll to position [267, 0]
click at [235, 173] on span "Please select Min / Max / Min-Max as stop condition to enable this section" at bounding box center [342, 175] width 313 height 12
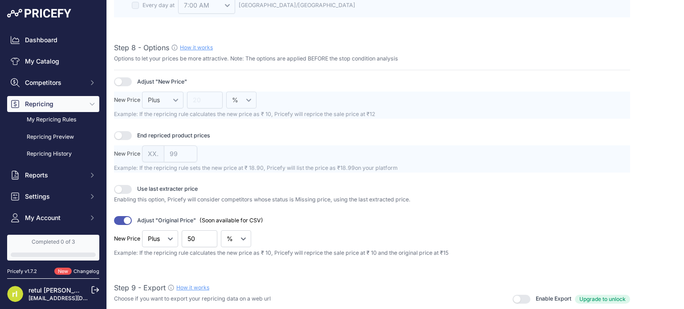
scroll to position [1069, 0]
click at [123, 76] on button "button" at bounding box center [123, 80] width 18 height 9
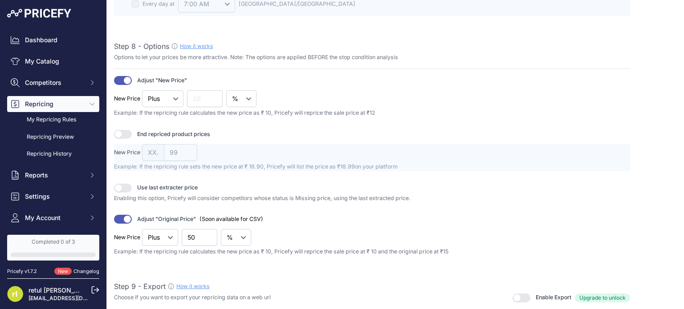
click at [122, 130] on button "button" at bounding box center [123, 134] width 18 height 9
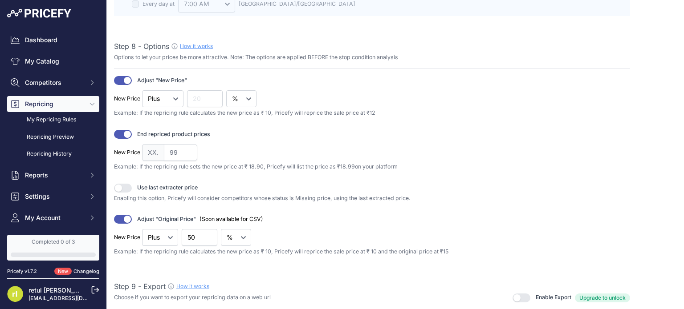
click at [125, 186] on button "button" at bounding box center [123, 188] width 18 height 9
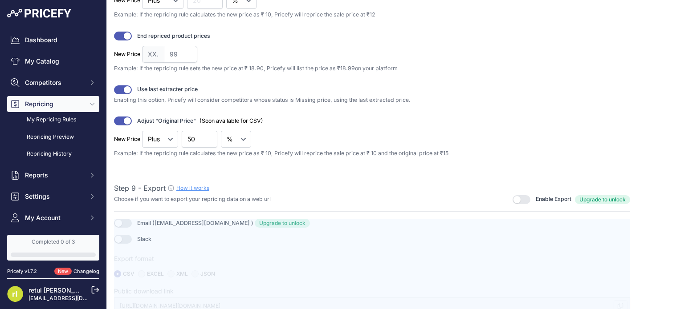
scroll to position [1168, 0]
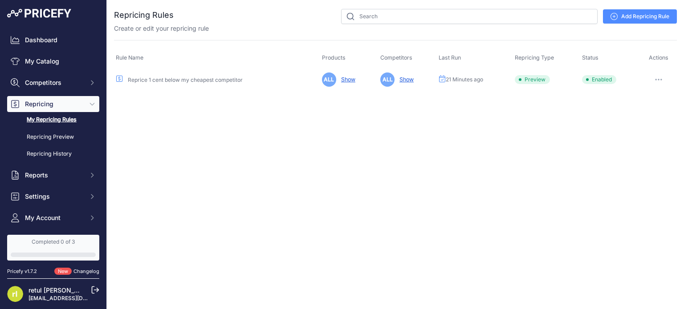
click at [648, 10] on link "Add Repricing Rule" at bounding box center [640, 16] width 74 height 14
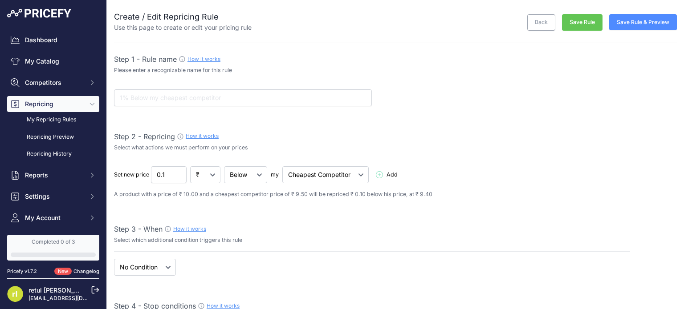
select select "7"
click at [327, 175] on select "Cheapest Competitor Highest Competitor" at bounding box center [325, 175] width 86 height 17
select select "highest"
click at [282, 167] on select "Cheapest Competitor Highest Competitor" at bounding box center [325, 175] width 86 height 17
click at [228, 100] on input "text" at bounding box center [243, 97] width 258 height 17
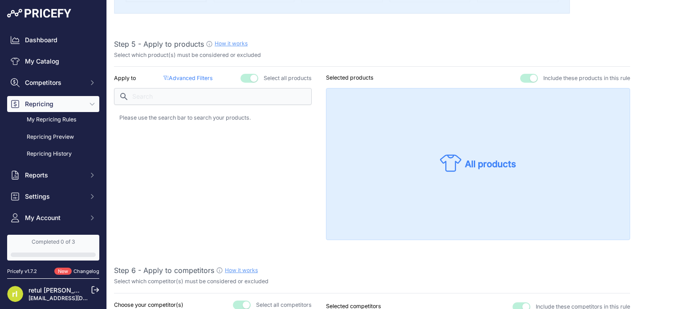
scroll to position [490, 0]
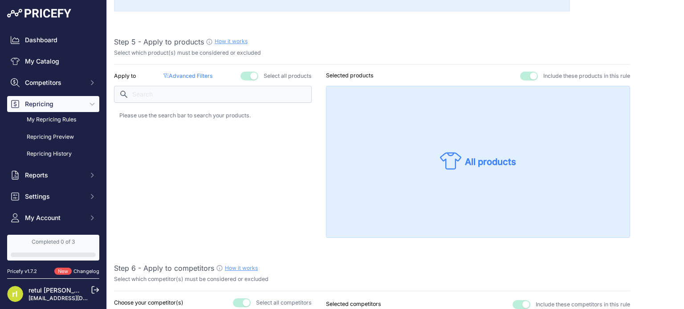
type input "1% in highest com"
click at [134, 76] on p "Apply to" at bounding box center [125, 76] width 22 height 8
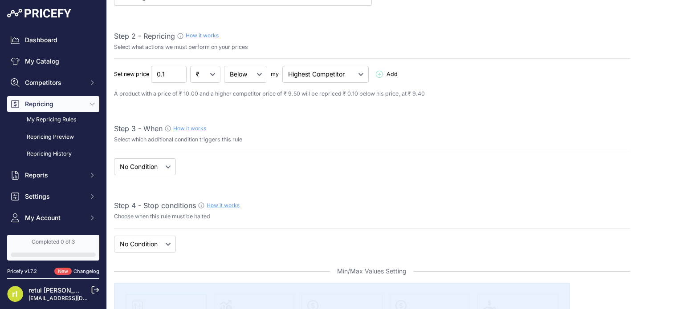
scroll to position [89, 0]
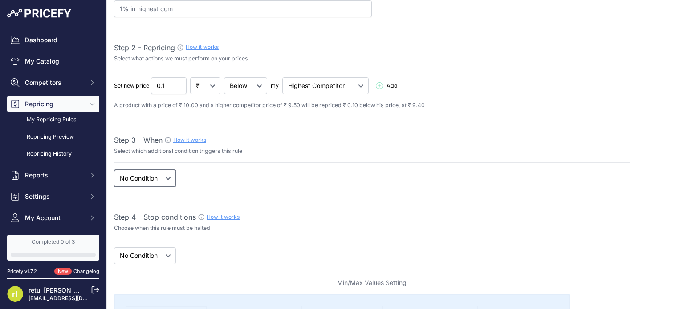
click at [164, 178] on select "When No Condition" at bounding box center [145, 178] width 62 height 17
select select "when"
click at [114, 170] on select "When No Condition" at bounding box center [145, 178] width 62 height 17
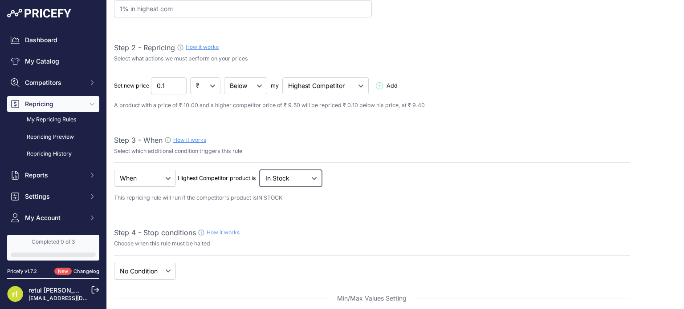
click at [287, 175] on select "Out Of Stock In Stock" at bounding box center [291, 178] width 62 height 17
click at [260, 170] on select "Out Of Stock In Stock" at bounding box center [291, 178] width 62 height 17
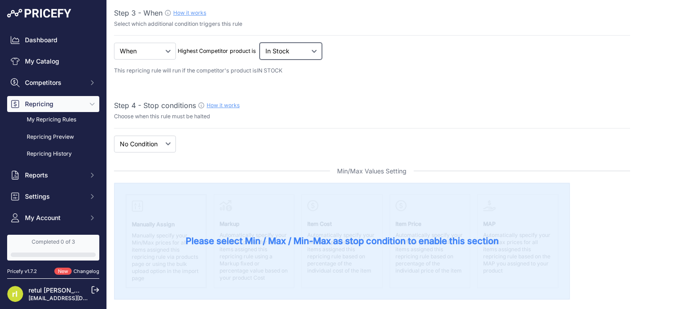
scroll to position [223, 0]
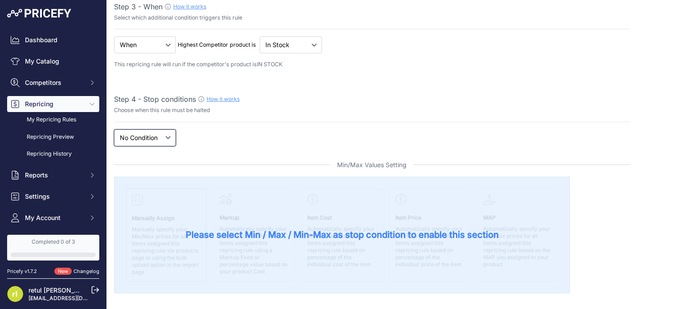
select select "price"
click at [114, 130] on select "New Price No Condition" at bounding box center [145, 138] width 62 height 17
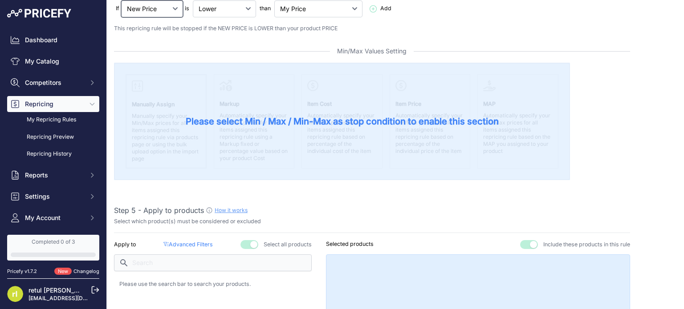
scroll to position [401, 0]
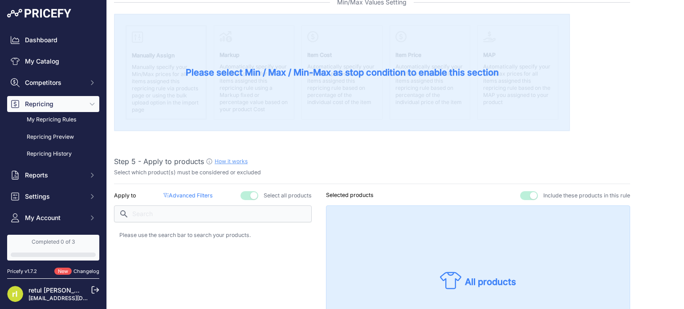
drag, startPoint x: 231, startPoint y: 200, endPoint x: 217, endPoint y: 218, distance: 22.2
click at [231, 201] on div "Apply to Advanced Filters ( false ) Select all products" at bounding box center [213, 274] width 198 height 167
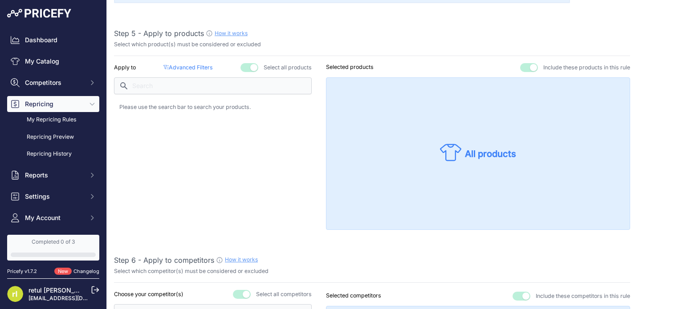
scroll to position [623, 0]
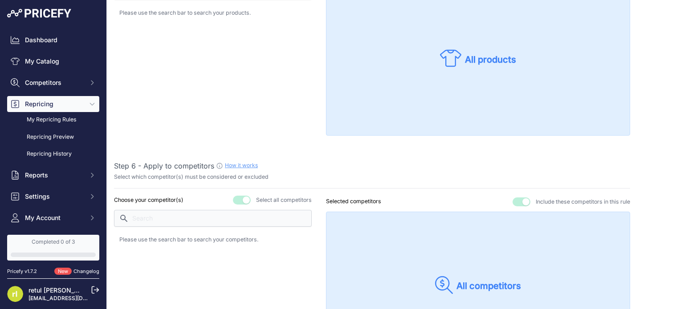
click at [170, 239] on p "Please use the search bar to search your competitors." at bounding box center [212, 240] width 187 height 8
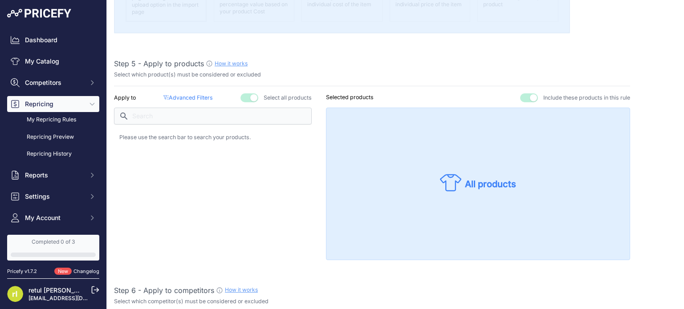
scroll to position [445, 0]
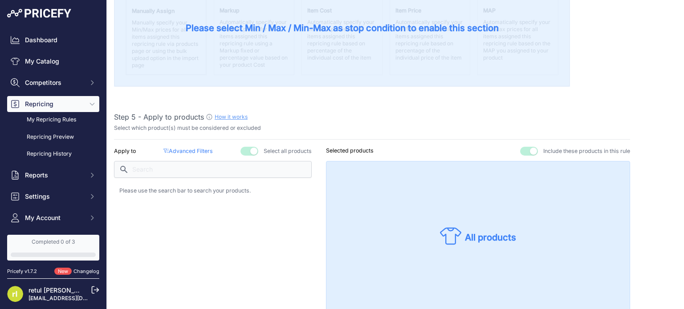
drag, startPoint x: 541, startPoint y: 241, endPoint x: 488, endPoint y: 240, distance: 52.5
click at [535, 241] on div "All products" at bounding box center [478, 237] width 304 height 152
click at [488, 240] on p "All products" at bounding box center [490, 238] width 51 height 12
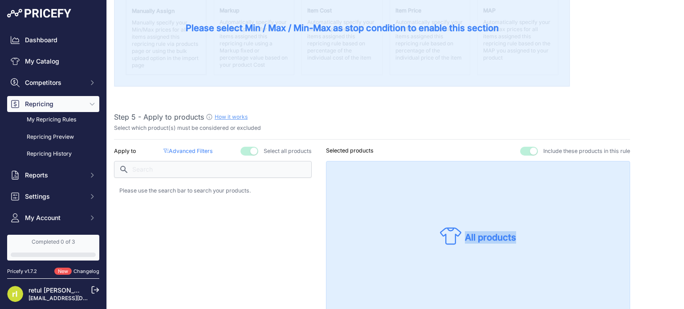
drag, startPoint x: 488, startPoint y: 239, endPoint x: 482, endPoint y: 238, distance: 5.5
click at [486, 239] on p "All products" at bounding box center [490, 238] width 51 height 12
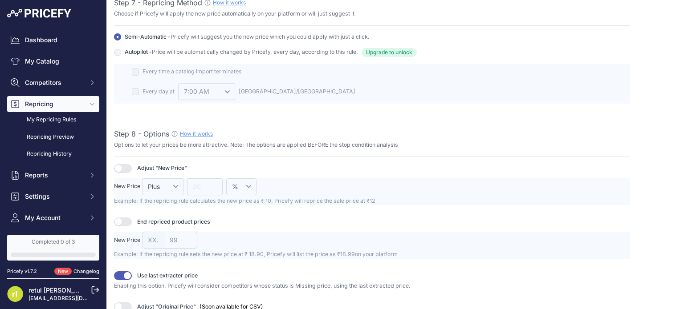
scroll to position [979, 0]
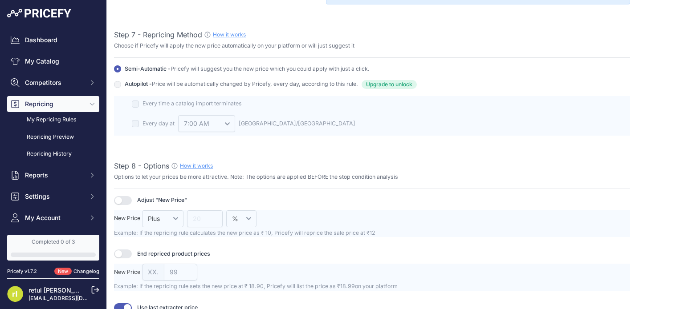
click at [128, 81] on span "Autopilot - Price will be automatically changed by Pricefy, every day, accordin…" at bounding box center [241, 84] width 233 height 9
click at [121, 73] on input "Autopilot - Price will be automatically changed by Pricefy, every day, accordin…" at bounding box center [117, 68] width 7 height 7
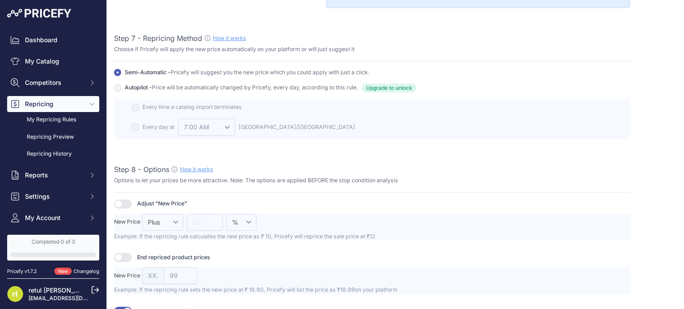
scroll to position [1199, 0]
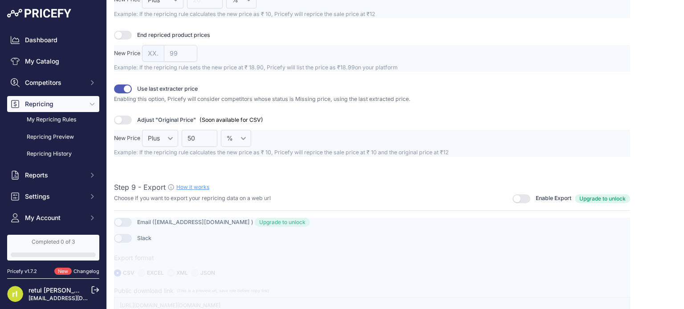
click at [120, 218] on div at bounding box center [372, 266] width 516 height 96
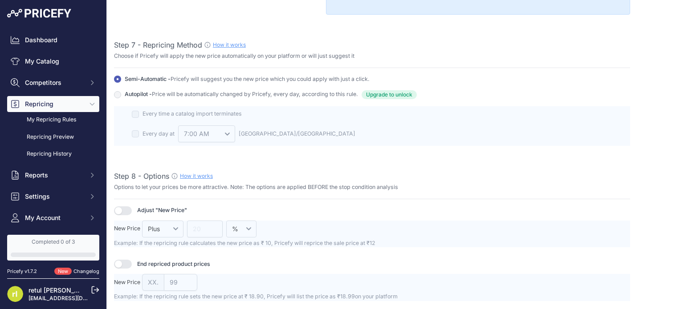
scroll to position [1020, 0]
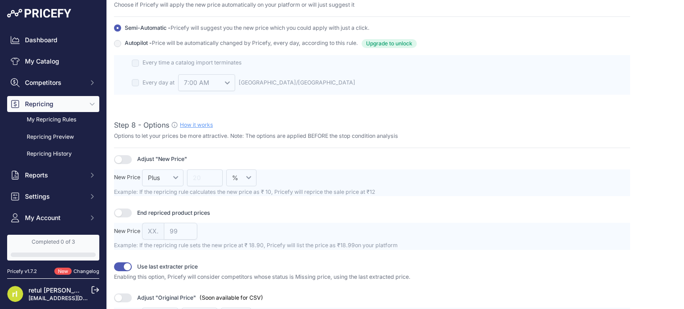
click at [121, 155] on button "button" at bounding box center [123, 159] width 18 height 9
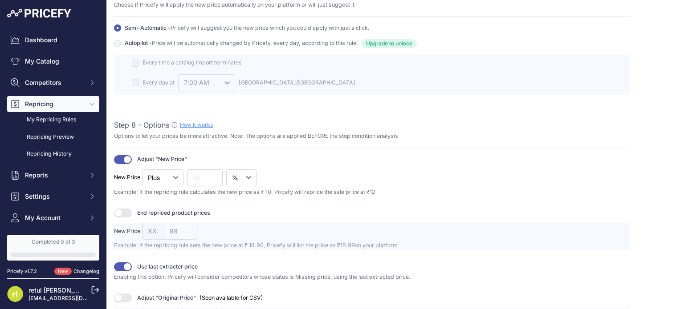
click at [125, 209] on button "button" at bounding box center [123, 213] width 18 height 9
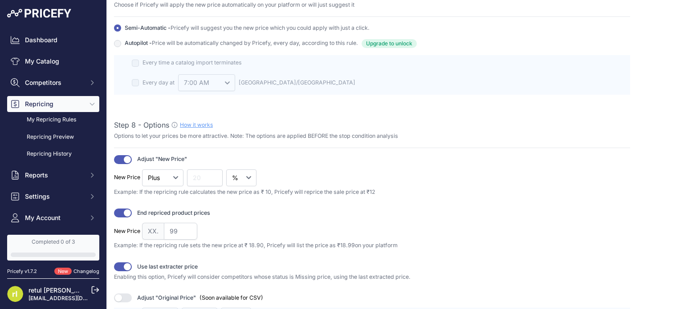
scroll to position [1199, 0]
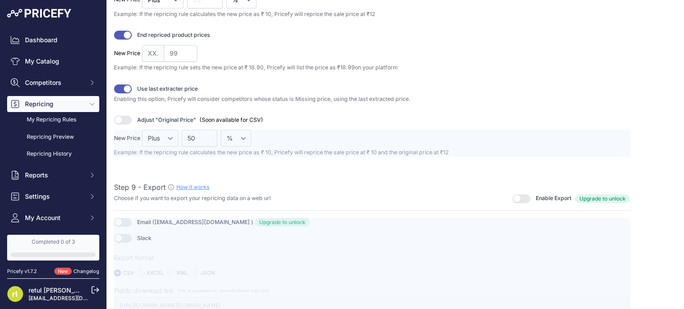
click at [123, 219] on div at bounding box center [372, 266] width 516 height 96
click at [123, 232] on div at bounding box center [372, 266] width 516 height 96
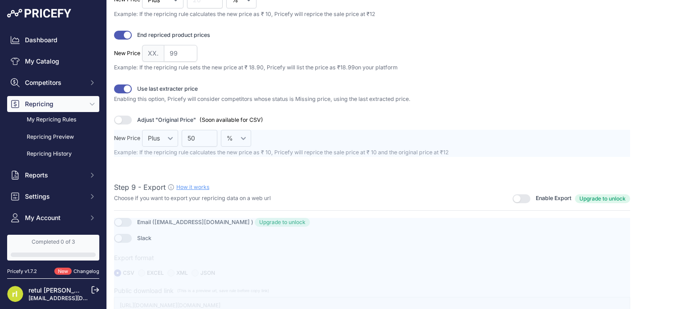
click at [123, 232] on div at bounding box center [372, 266] width 516 height 96
click at [512, 195] on button "button" at bounding box center [521, 199] width 18 height 9
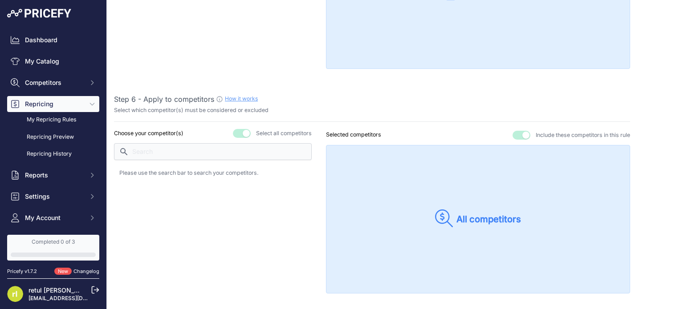
scroll to position [664, 0]
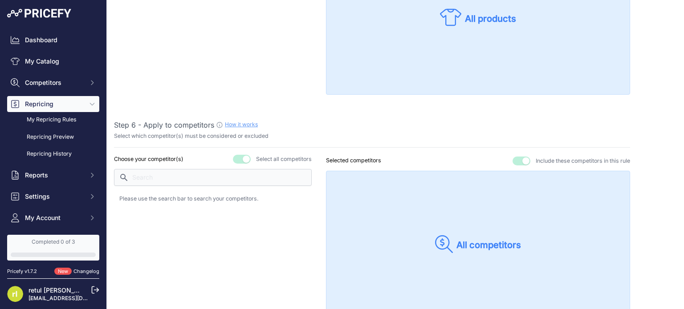
click at [474, 245] on p "All competitors" at bounding box center [488, 245] width 65 height 12
click at [456, 244] on p "All competitors" at bounding box center [488, 245] width 65 height 12
click at [441, 244] on icon at bounding box center [444, 245] width 18 height 18
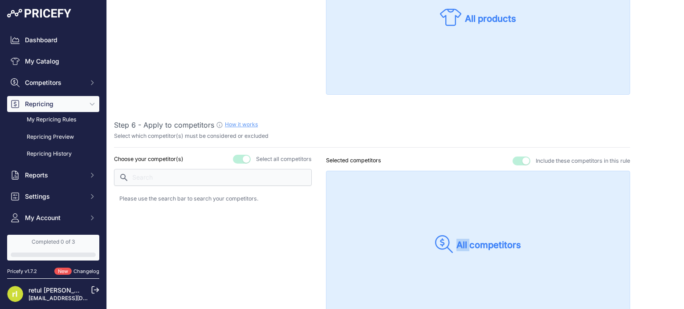
click at [441, 244] on icon at bounding box center [444, 245] width 18 height 18
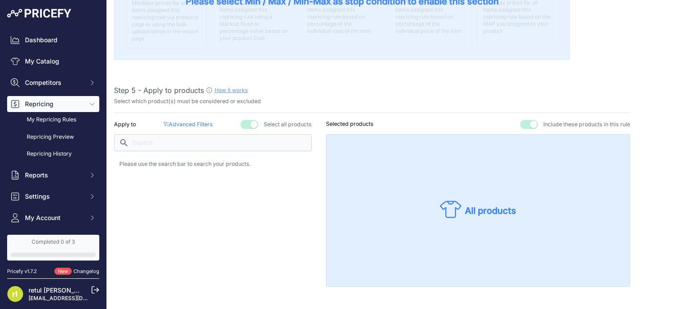
scroll to position [442, 0]
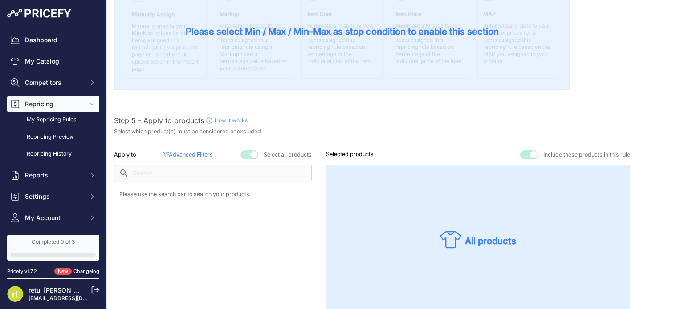
click at [465, 244] on p "All products" at bounding box center [490, 241] width 51 height 12
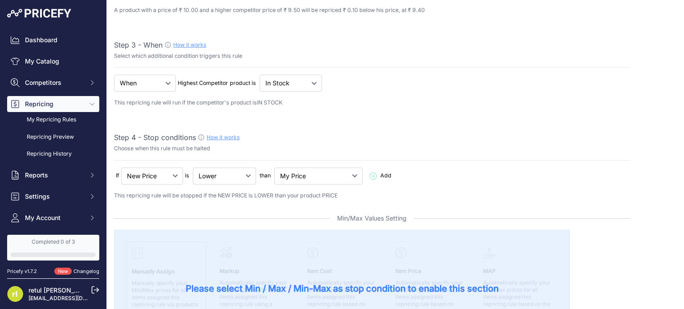
scroll to position [0, 0]
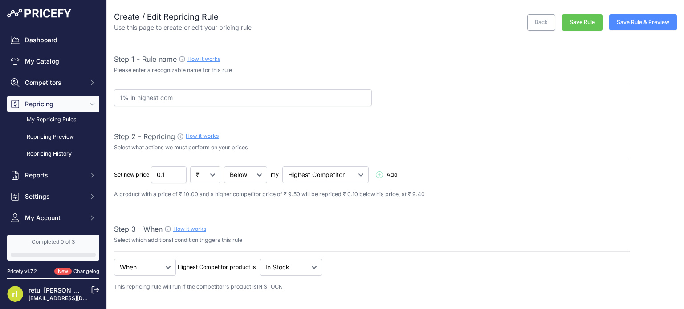
click at [583, 27] on button "Save Rule" at bounding box center [582, 22] width 41 height 16
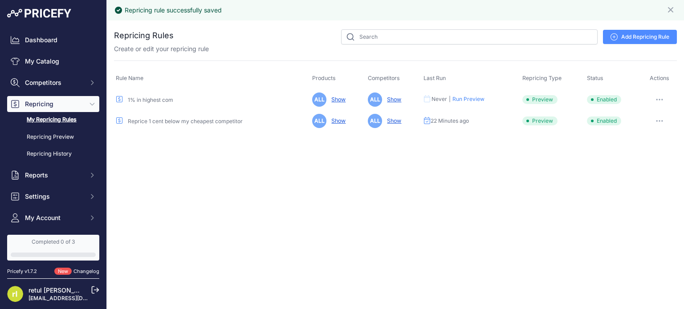
click at [473, 101] on button "Run Preview" at bounding box center [468, 99] width 32 height 7
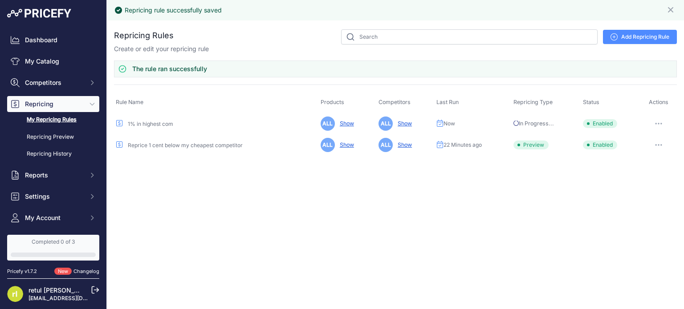
click at [344, 144] on link "Show" at bounding box center [345, 145] width 18 height 7
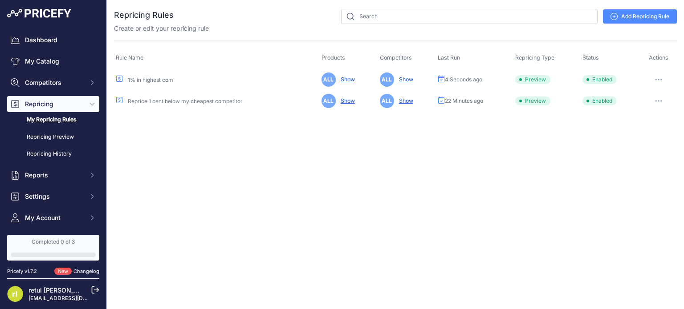
click at [348, 81] on link "Show" at bounding box center [346, 79] width 18 height 7
click at [406, 78] on link "Show" at bounding box center [403, 79] width 18 height 7
click at [402, 100] on link "Show" at bounding box center [403, 101] width 18 height 7
click at [655, 16] on link "Add Repricing Rule" at bounding box center [640, 16] width 74 height 14
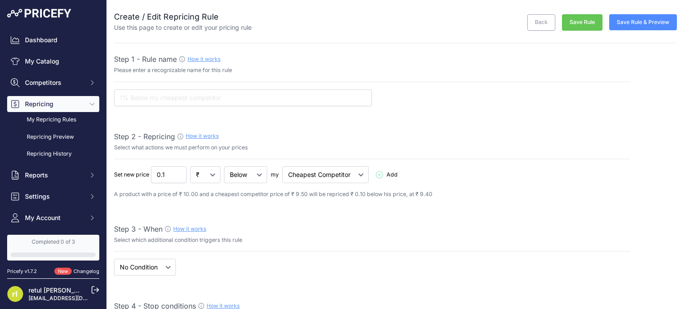
select select "7"
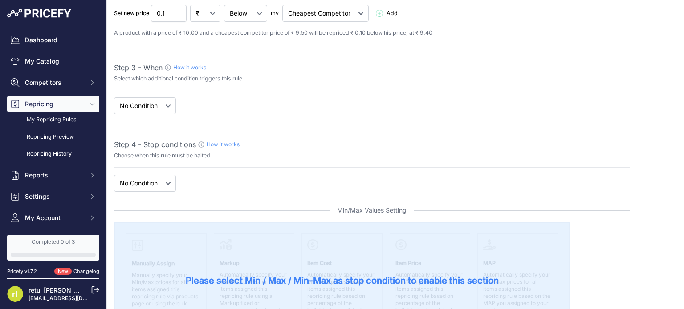
scroll to position [144, 0]
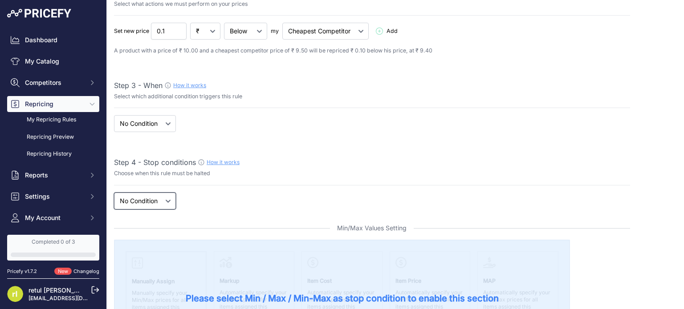
drag, startPoint x: 155, startPoint y: 197, endPoint x: 153, endPoint y: 207, distance: 10.8
click at [155, 197] on select "New Price No Condition" at bounding box center [145, 201] width 62 height 17
select select "price"
click at [114, 193] on select "New Price No Condition" at bounding box center [145, 201] width 62 height 17
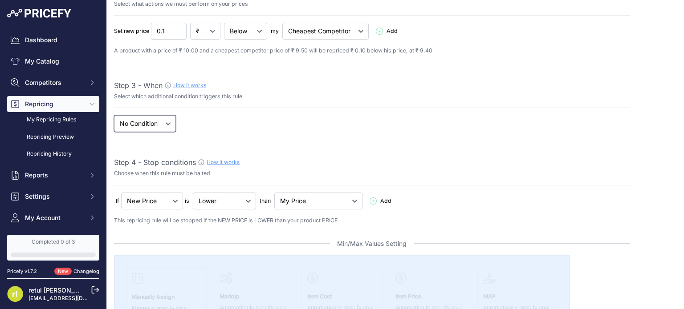
drag, startPoint x: 157, startPoint y: 126, endPoint x: 158, endPoint y: 130, distance: 4.6
click at [157, 126] on select "When No Condition" at bounding box center [145, 123] width 62 height 17
select select "when"
click at [114, 115] on select "When No Condition" at bounding box center [145, 123] width 62 height 17
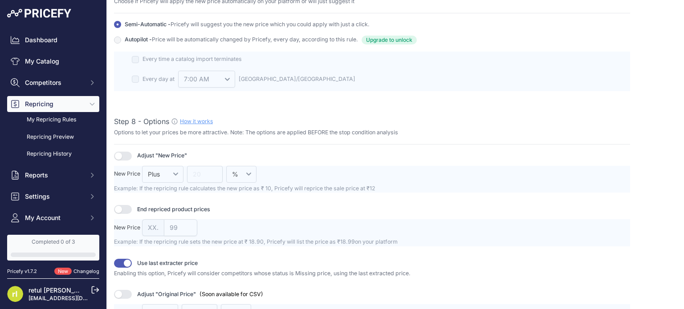
scroll to position [1069, 0]
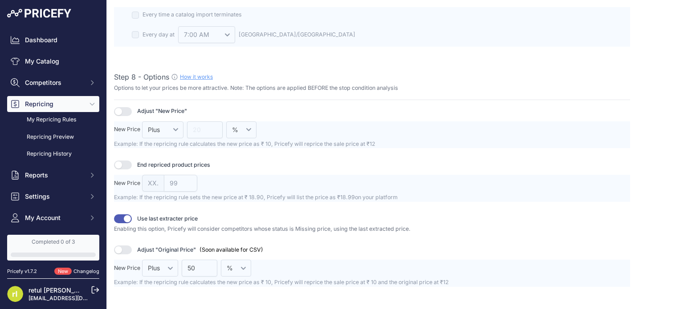
click at [125, 107] on button "button" at bounding box center [123, 111] width 18 height 9
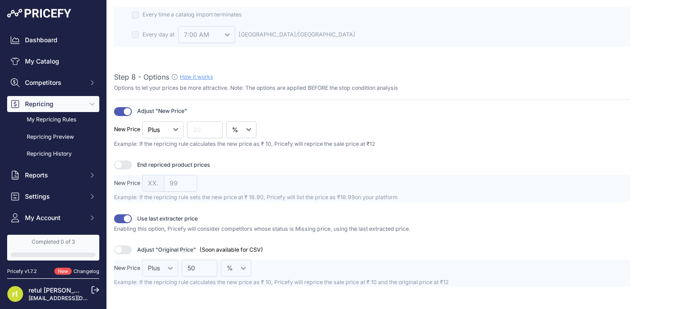
click at [125, 161] on button "button" at bounding box center [123, 165] width 18 height 9
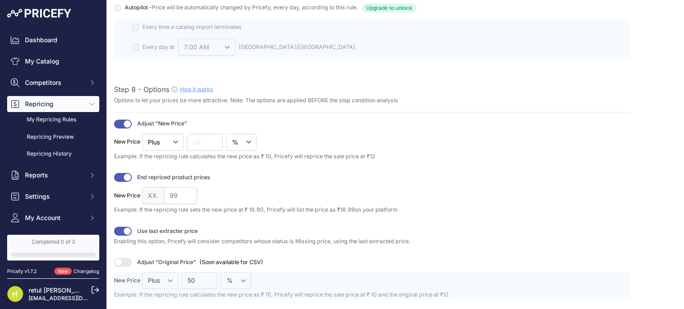
scroll to position [1199, 0]
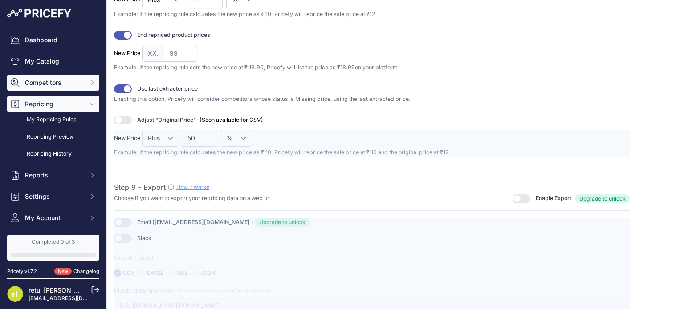
click at [47, 83] on span "Competitors" at bounding box center [54, 82] width 58 height 9
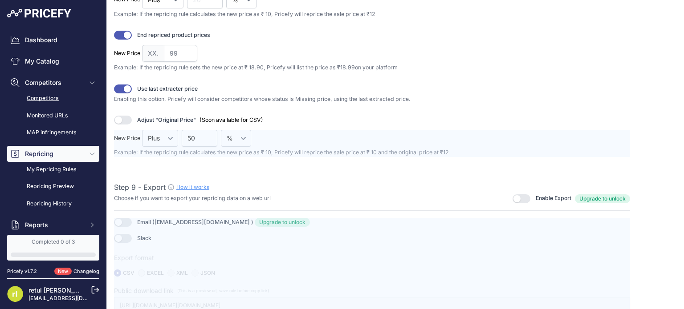
click at [53, 100] on link "Competitors" at bounding box center [53, 99] width 92 height 16
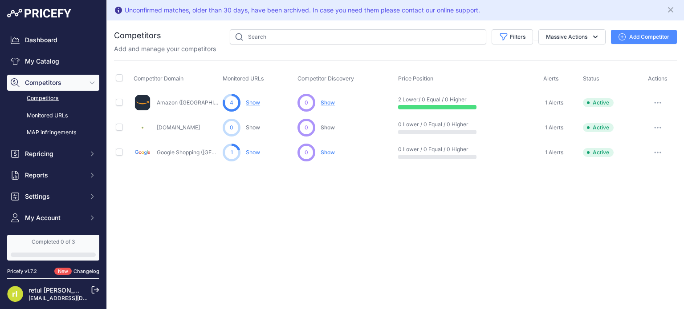
click at [55, 118] on link "Monitored URLs" at bounding box center [53, 116] width 92 height 16
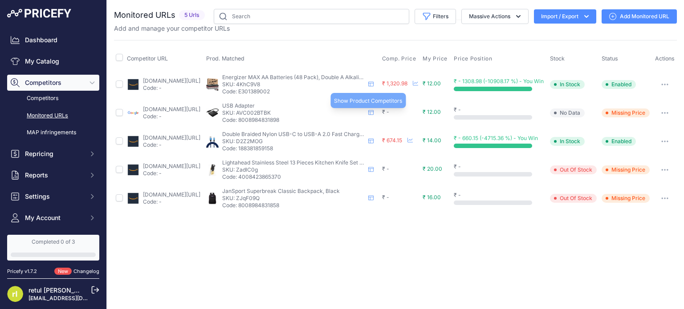
click at [374, 115] on icon at bounding box center [370, 112] width 5 height 5
click at [491, 60] on span "Price Position" at bounding box center [473, 58] width 38 height 7
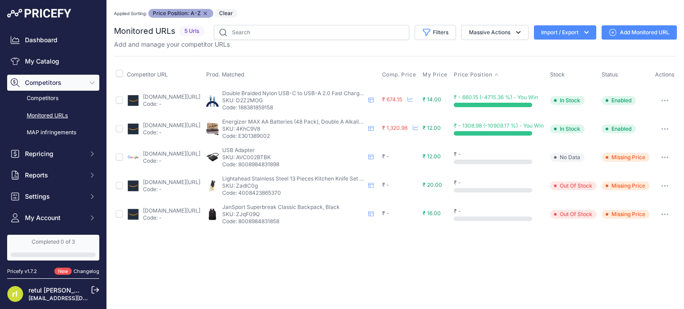
click at [664, 106] on button "button" at bounding box center [665, 100] width 18 height 12
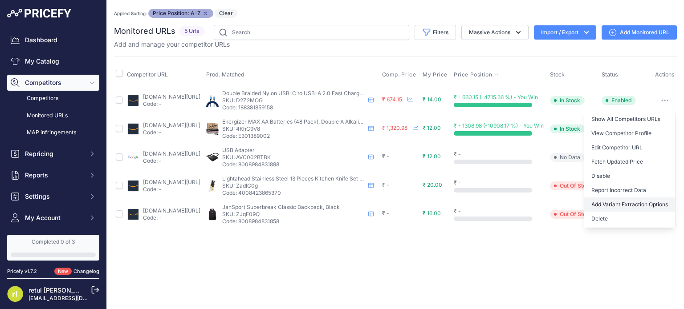
click at [621, 210] on button "Add Variant Extraction Options" at bounding box center [629, 205] width 91 height 14
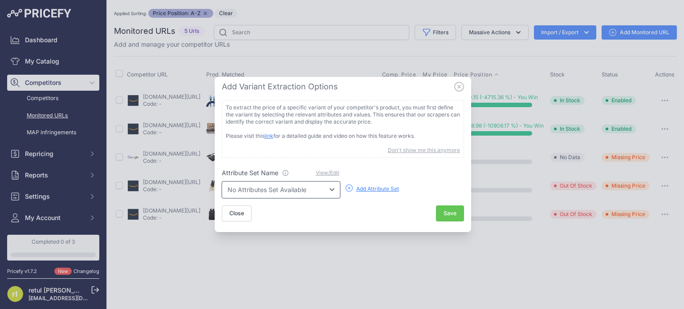
click at [316, 191] on select "No Attributes Set Available" at bounding box center [281, 190] width 118 height 17
click at [459, 89] on icon at bounding box center [459, 87] width 10 height 10
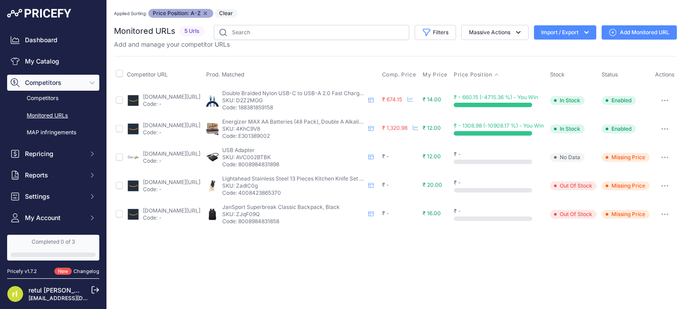
click at [295, 69] on th "Prod. Matched" at bounding box center [292, 75] width 176 height 22
